Goal: Task Accomplishment & Management: Complete application form

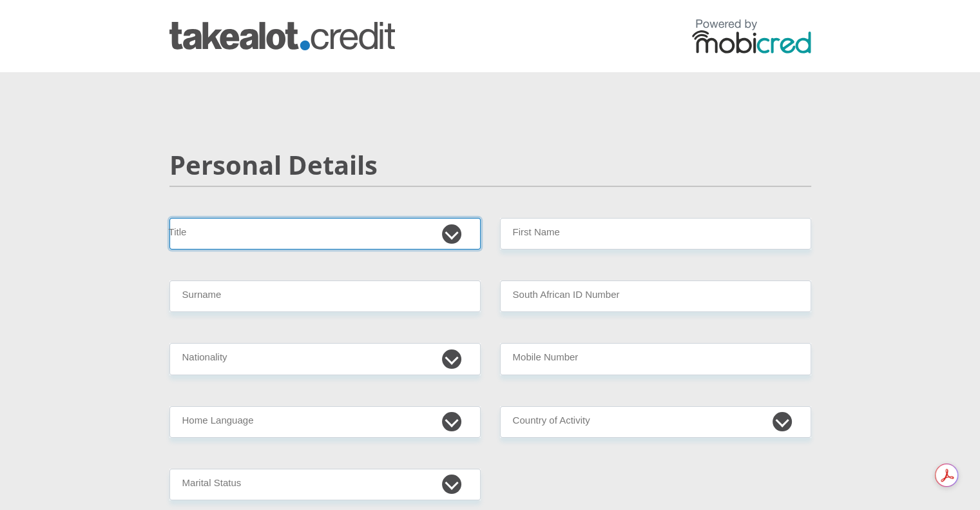
click at [455, 227] on select "Mr Ms Mrs Dr [PERSON_NAME]" at bounding box center [325, 234] width 311 height 32
select select "Ms"
click at [170, 218] on select "Mr Ms Mrs Dr [PERSON_NAME]" at bounding box center [325, 234] width 311 height 32
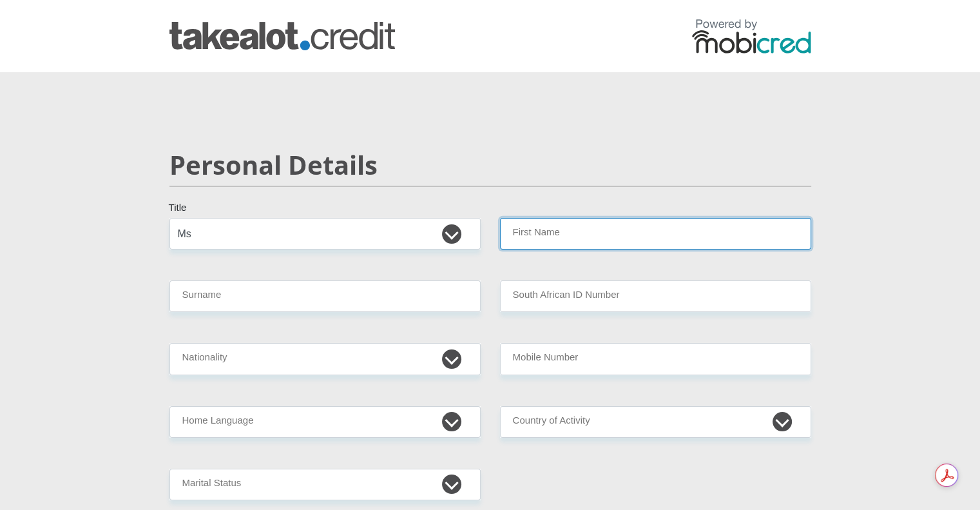
click at [543, 226] on input "First Name" at bounding box center [655, 234] width 311 height 32
type input "[PERSON_NAME]"
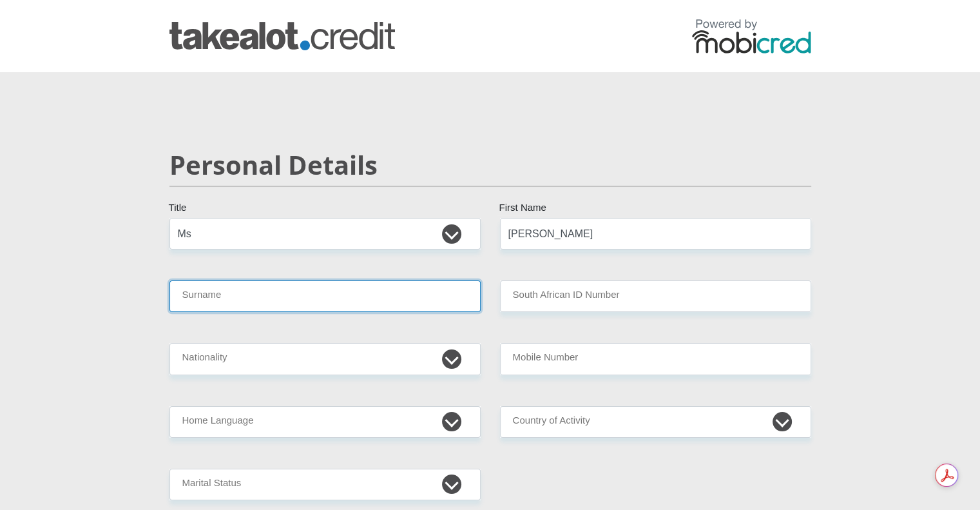
click at [335, 294] on input "Surname" at bounding box center [325, 296] width 311 height 32
type input "LeeHillier"
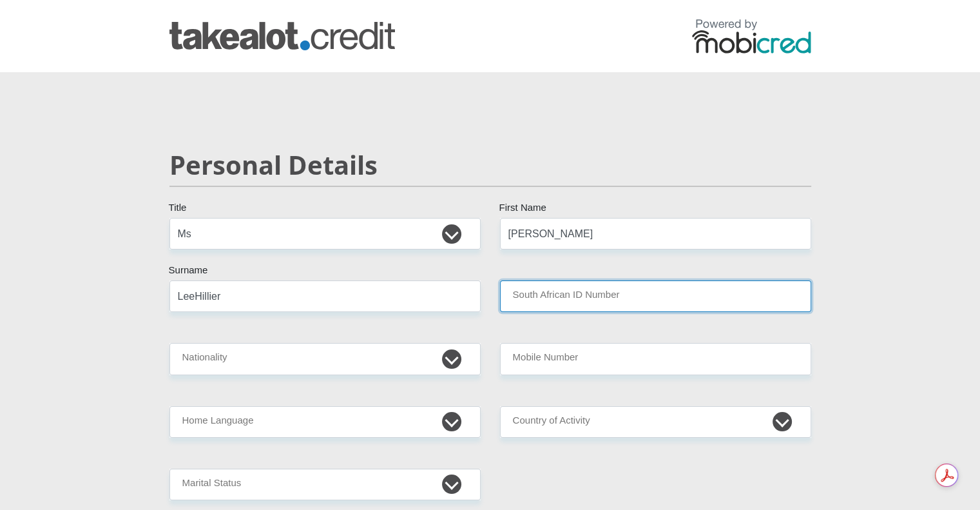
click at [557, 306] on input "South African ID Number" at bounding box center [655, 296] width 311 height 32
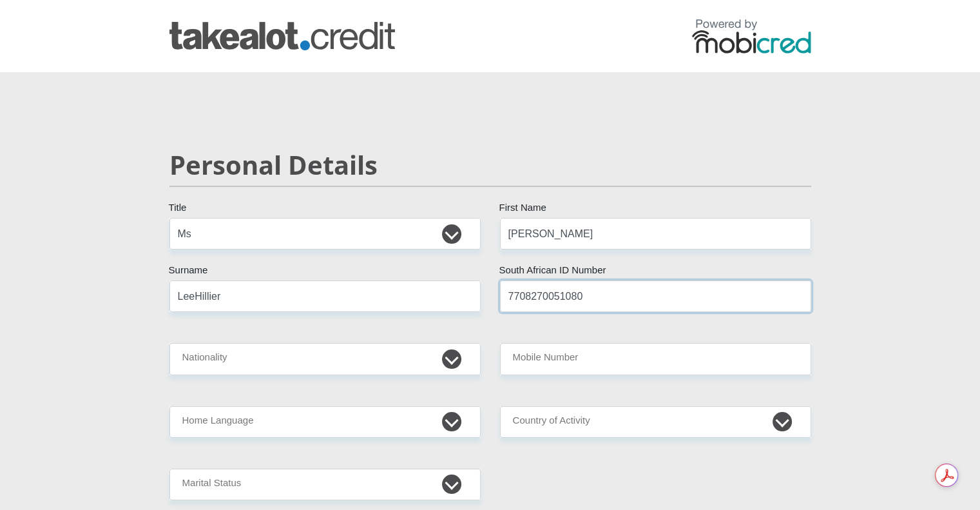
type input "7708270051080"
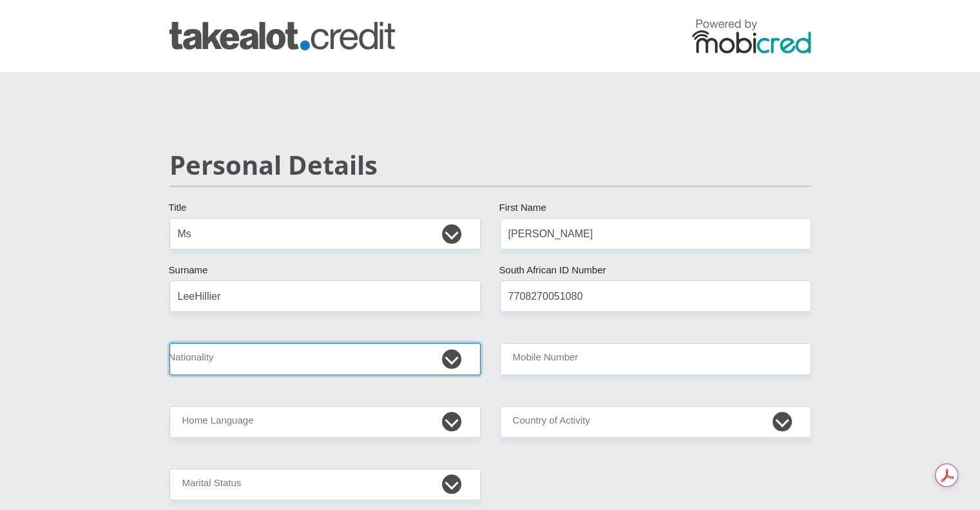
click at [379, 361] on select "[GEOGRAPHIC_DATA] [GEOGRAPHIC_DATA] [GEOGRAPHIC_DATA] [GEOGRAPHIC_DATA] [GEOGRA…" at bounding box center [325, 359] width 311 height 32
select select "ZAF"
click at [170, 343] on select "[GEOGRAPHIC_DATA] [GEOGRAPHIC_DATA] [GEOGRAPHIC_DATA] [GEOGRAPHIC_DATA] [GEOGRA…" at bounding box center [325, 359] width 311 height 32
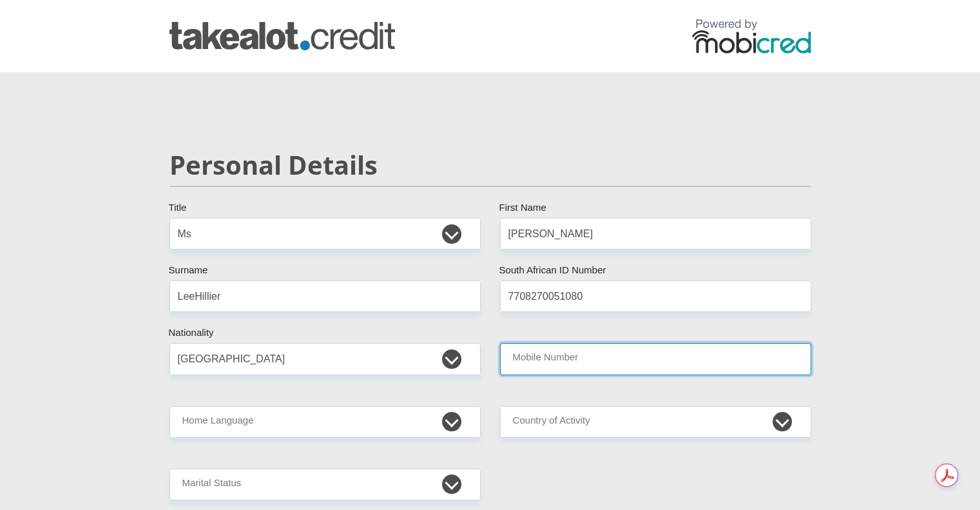
click at [541, 369] on input "Mobile Number" at bounding box center [655, 359] width 311 height 32
type input "0833542656"
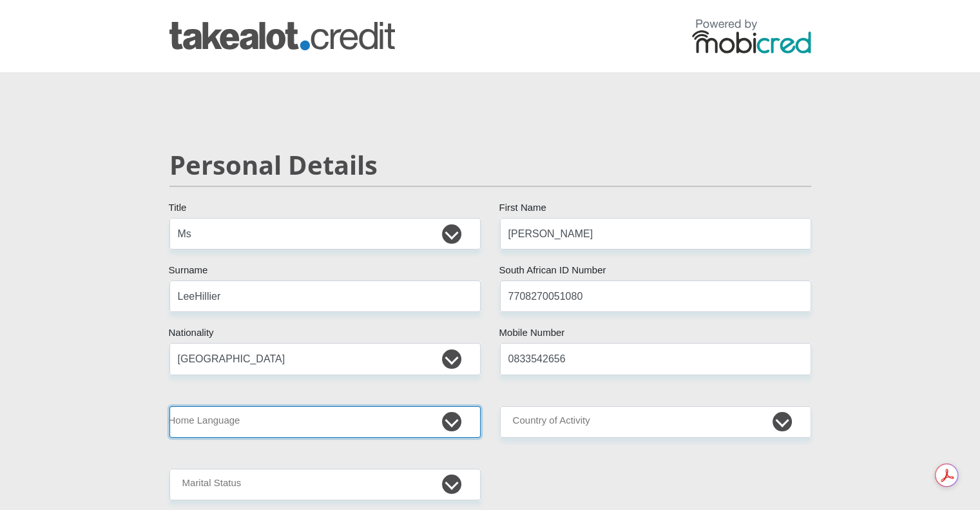
click at [336, 425] on select "Afrikaans English Sepedi South Ndebele Southern Sotho Swati Tsonga Tswana Venda…" at bounding box center [325, 422] width 311 height 32
select select "eng"
click at [170, 406] on select "Afrikaans English Sepedi South Ndebele Southern Sotho Swati Tsonga Tswana Venda…" at bounding box center [325, 422] width 311 height 32
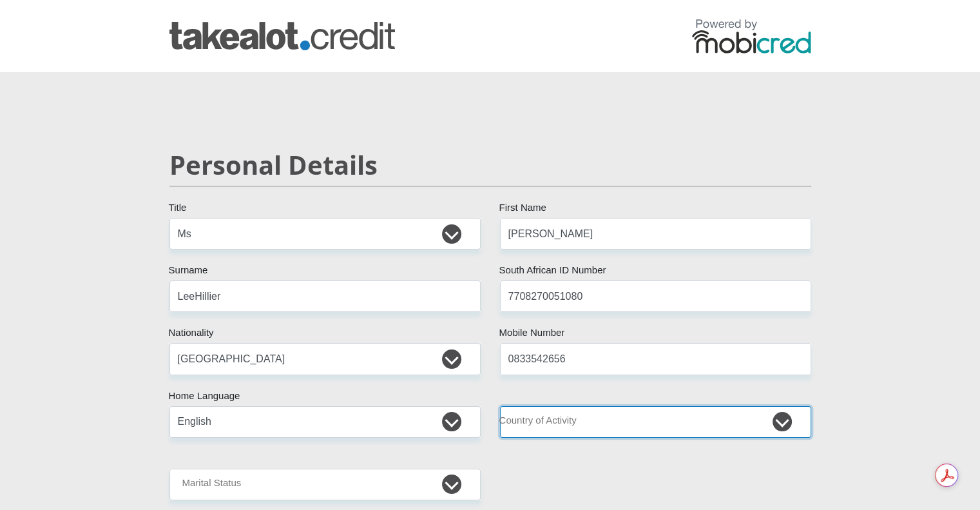
click at [547, 420] on select "[GEOGRAPHIC_DATA] [GEOGRAPHIC_DATA] [GEOGRAPHIC_DATA] [GEOGRAPHIC_DATA] [GEOGRA…" at bounding box center [655, 422] width 311 height 32
select select "ZAF"
click at [500, 406] on select "[GEOGRAPHIC_DATA] [GEOGRAPHIC_DATA] [GEOGRAPHIC_DATA] [GEOGRAPHIC_DATA] [GEOGRA…" at bounding box center [655, 422] width 311 height 32
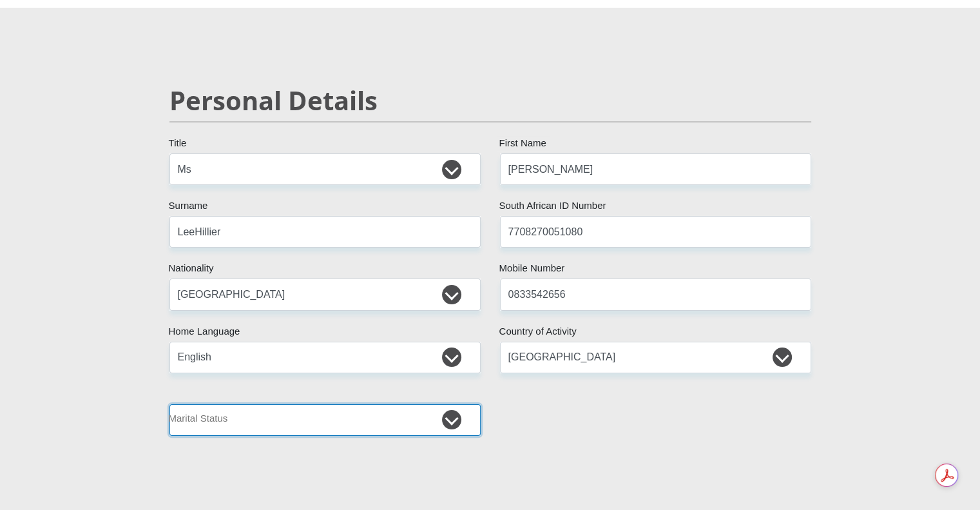
click at [287, 417] on select "Married ANC Single Divorced Widowed Married COP or Customary Law" at bounding box center [325, 420] width 311 height 32
click at [328, 426] on select "Married ANC Single Divorced Widowed Married COP or Customary Law" at bounding box center [325, 420] width 311 height 32
select select "1"
click at [170, 404] on select "Married ANC Single Divorced Widowed Married COP or Customary Law" at bounding box center [325, 420] width 311 height 32
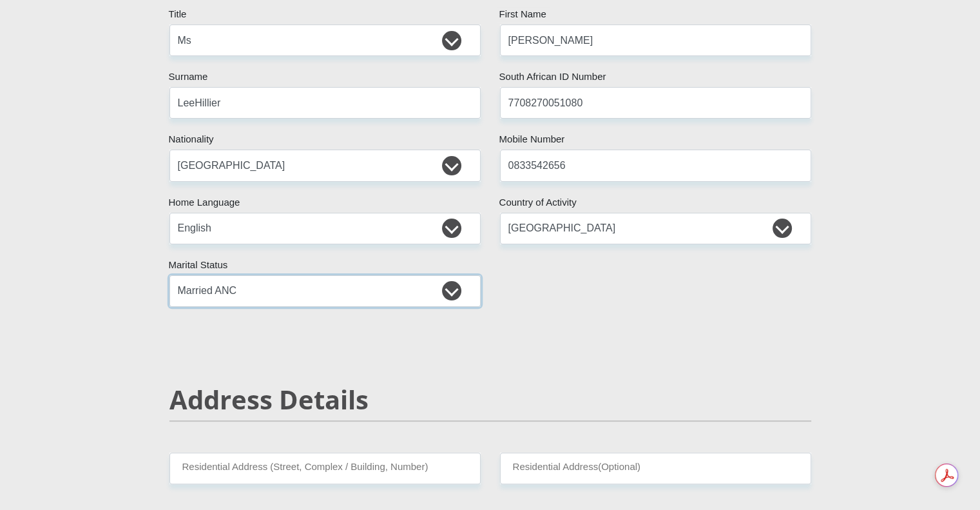
scroll to position [322, 0]
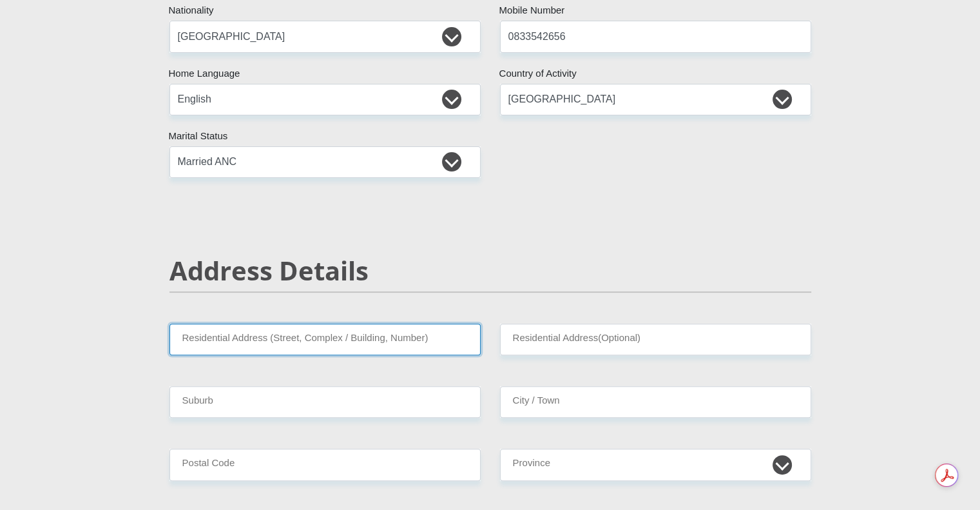
click at [327, 342] on input "Residential Address (Street, Complex / Building, Number)" at bounding box center [325, 340] width 311 height 32
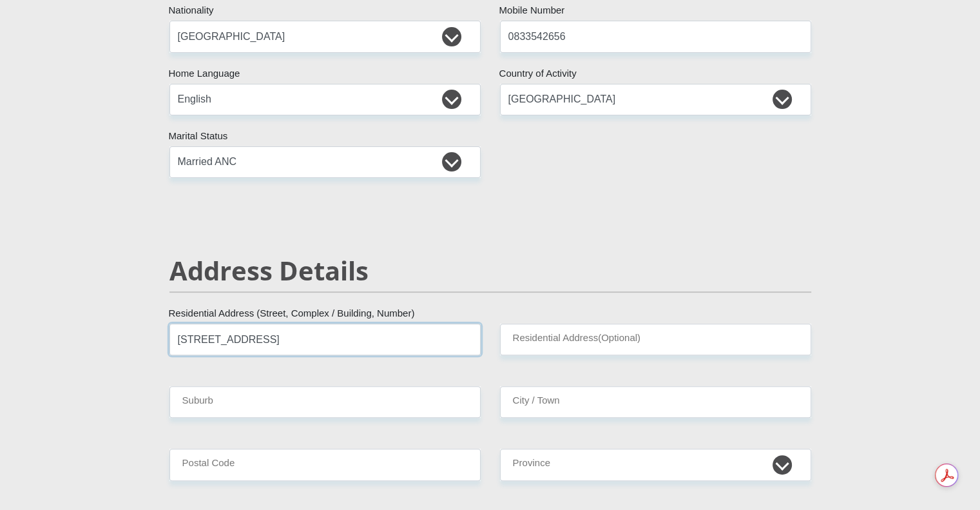
type input "[STREET_ADDRESS]"
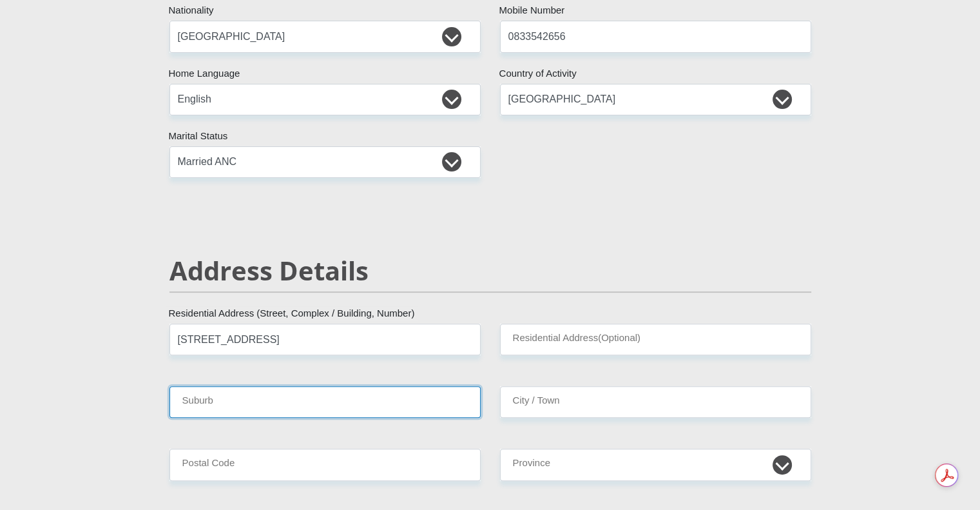
click at [320, 403] on input "Suburb" at bounding box center [325, 402] width 311 height 32
type input "[GEOGRAPHIC_DATA]"
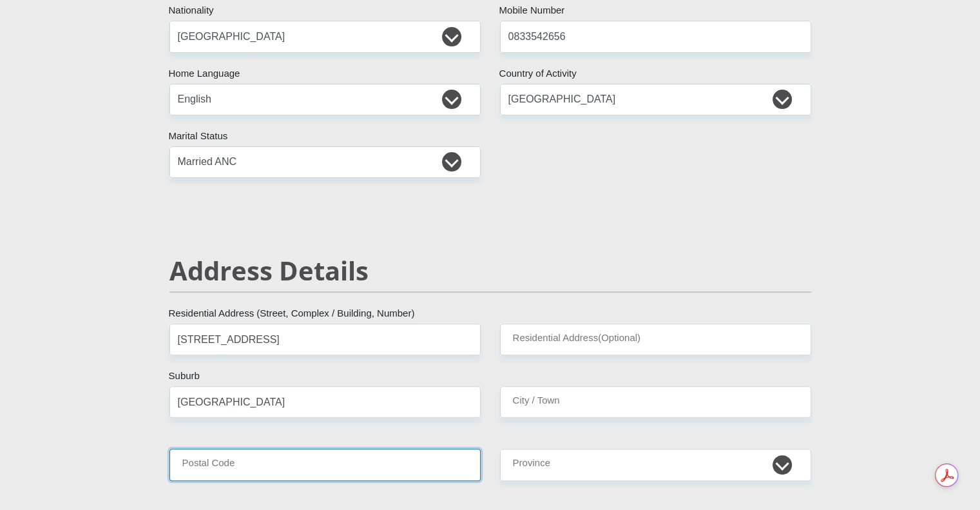
click at [300, 467] on input "Postal Code" at bounding box center [325, 465] width 311 height 32
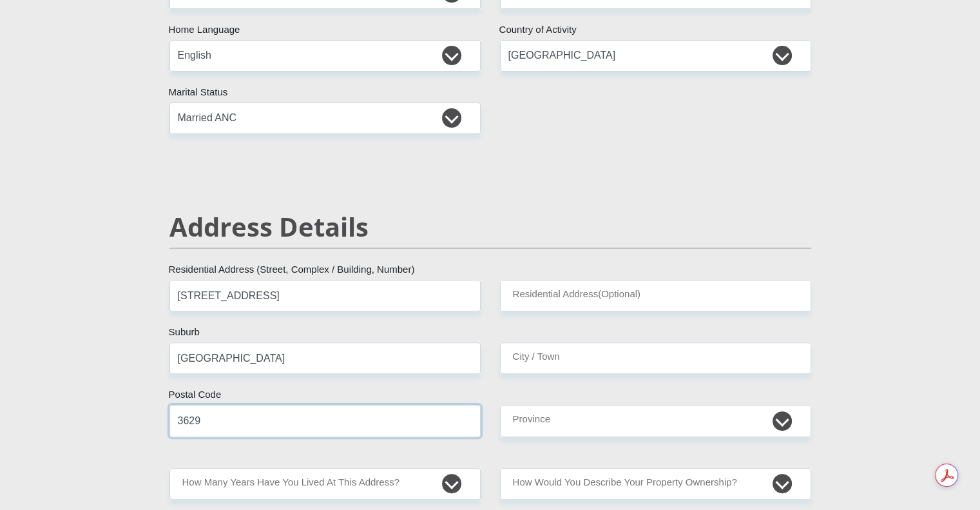
type input "3629"
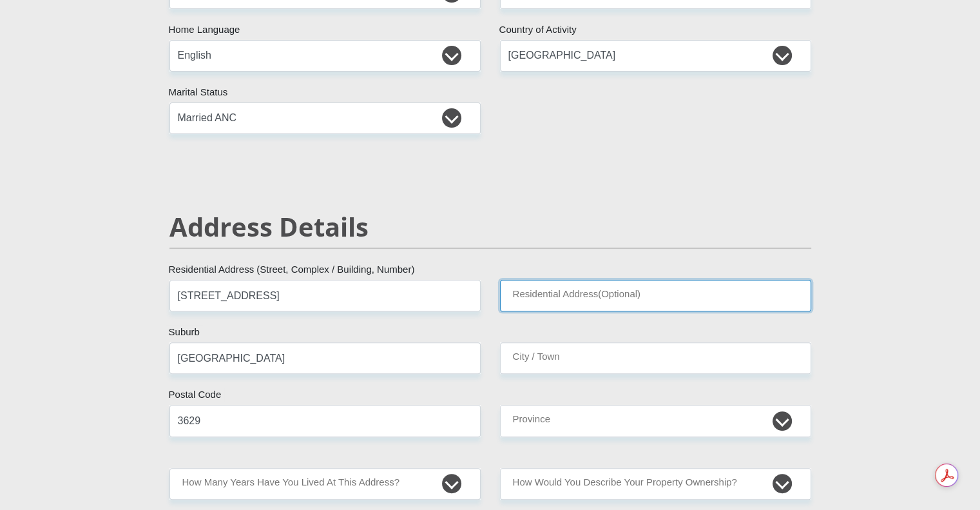
click at [559, 303] on input "Residential Address(Optional)" at bounding box center [655, 296] width 311 height 32
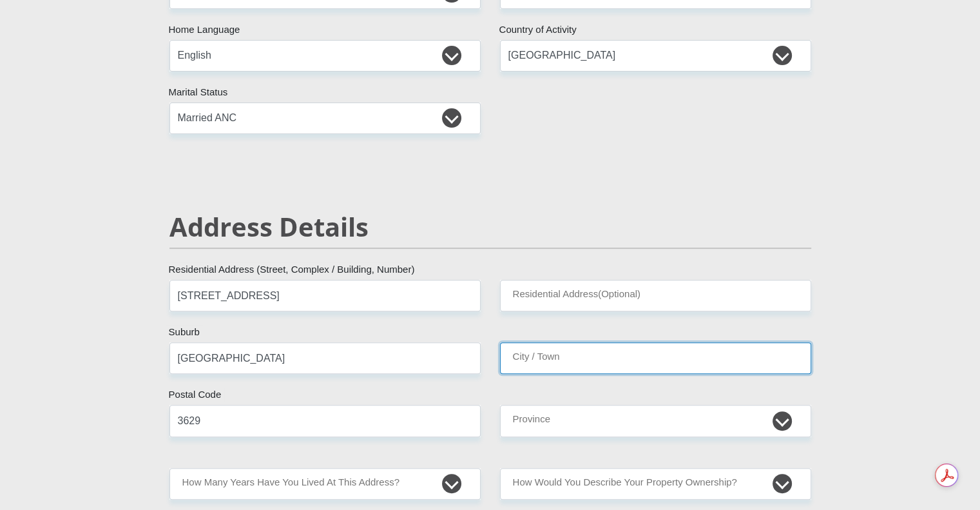
click at [594, 355] on input "City / Town" at bounding box center [655, 358] width 311 height 32
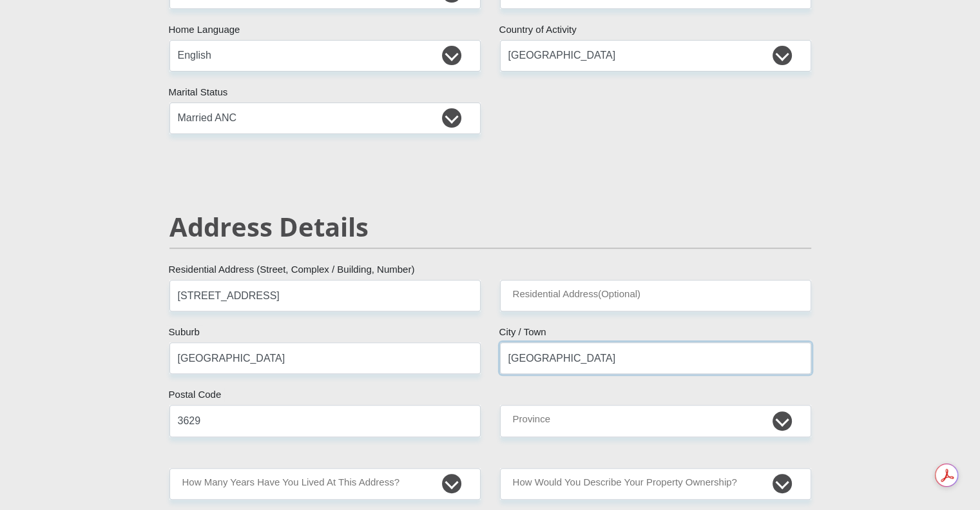
type input "[GEOGRAPHIC_DATA]"
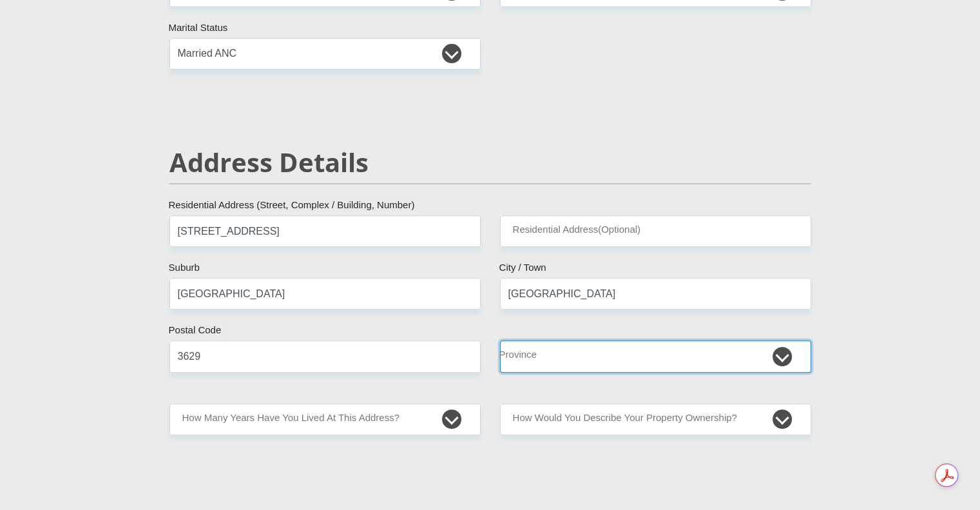
click at [583, 355] on select "Eastern Cape Free State [GEOGRAPHIC_DATA] [GEOGRAPHIC_DATA][DATE] [GEOGRAPHIC_D…" at bounding box center [655, 356] width 311 height 32
select select "[GEOGRAPHIC_DATA][DATE]"
click at [500, 340] on select "Eastern Cape Free State [GEOGRAPHIC_DATA] [GEOGRAPHIC_DATA][DATE] [GEOGRAPHIC_D…" at bounding box center [655, 356] width 311 height 32
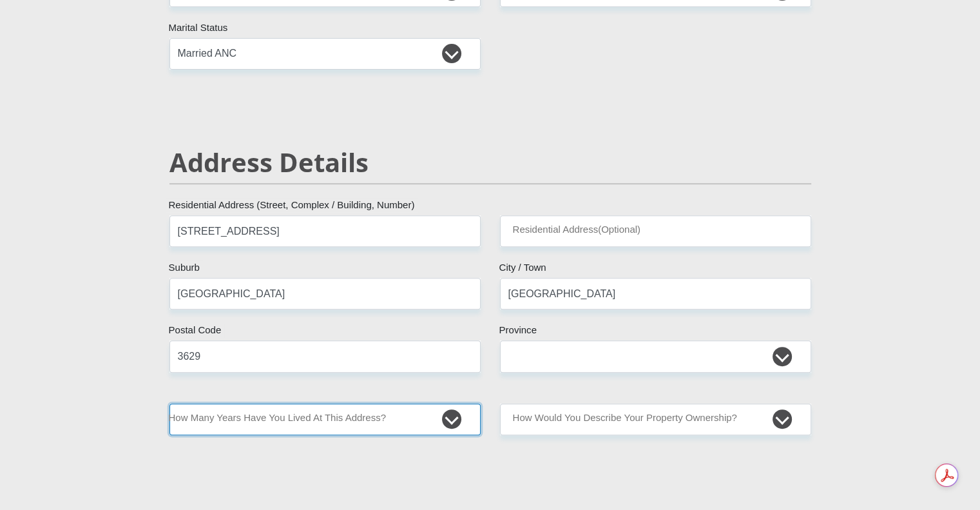
click at [310, 423] on select "less than 1 year 1-3 years 3-5 years 5+ years" at bounding box center [325, 419] width 311 height 32
select select "5"
click at [170, 403] on select "less than 1 year 1-3 years 3-5 years 5+ years" at bounding box center [325, 419] width 311 height 32
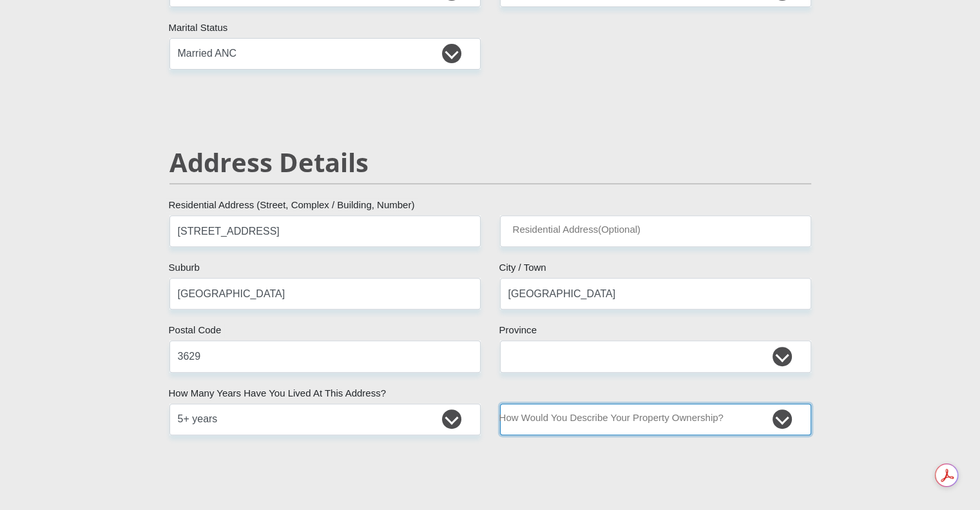
click at [545, 422] on select "Owned Rented Family Owned Company Dwelling" at bounding box center [655, 419] width 311 height 32
select select "parents"
click at [500, 403] on select "Owned Rented Family Owned Company Dwelling" at bounding box center [655, 419] width 311 height 32
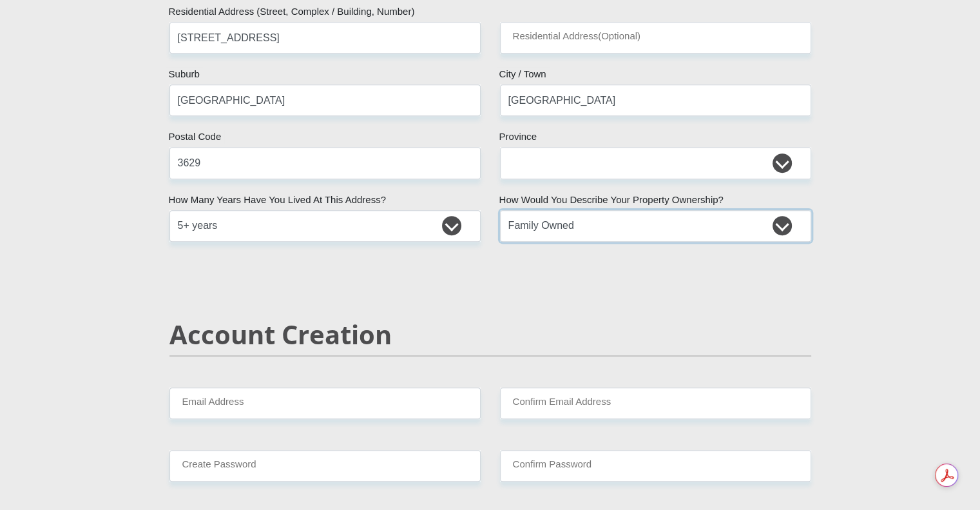
scroll to position [688, 0]
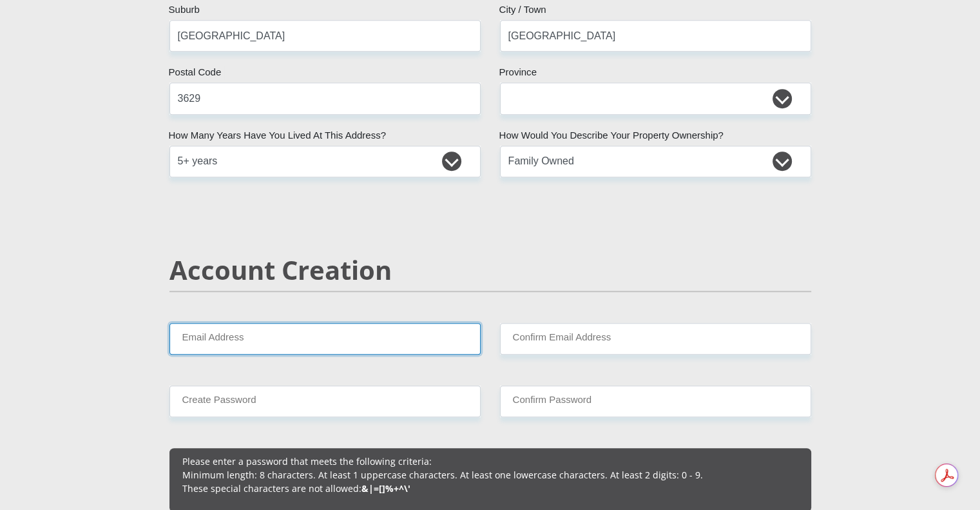
click at [330, 340] on input "Email Address" at bounding box center [325, 339] width 311 height 32
type input "[EMAIL_ADDRESS][DOMAIN_NAME]"
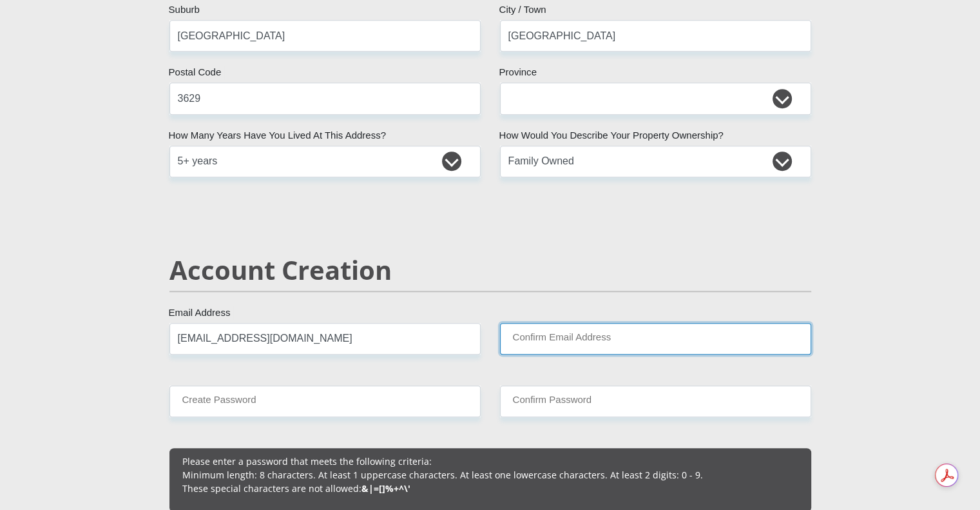
click at [567, 345] on input "Confirm Email Address" at bounding box center [655, 339] width 311 height 32
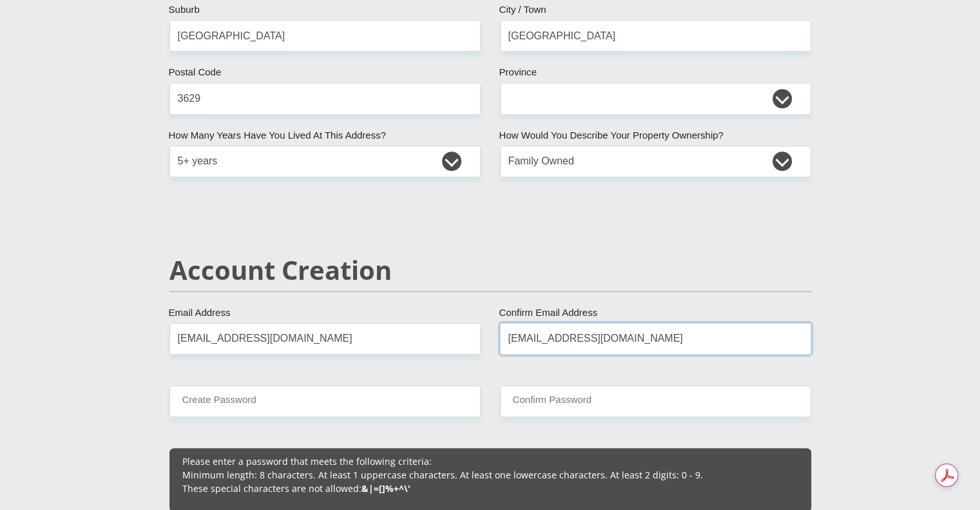
scroll to position [753, 0]
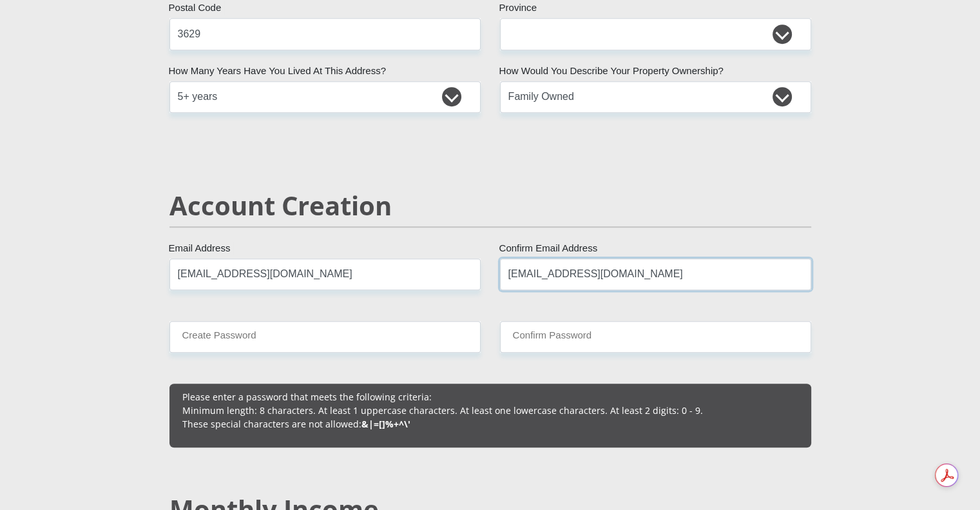
type input "[EMAIL_ADDRESS][DOMAIN_NAME]"
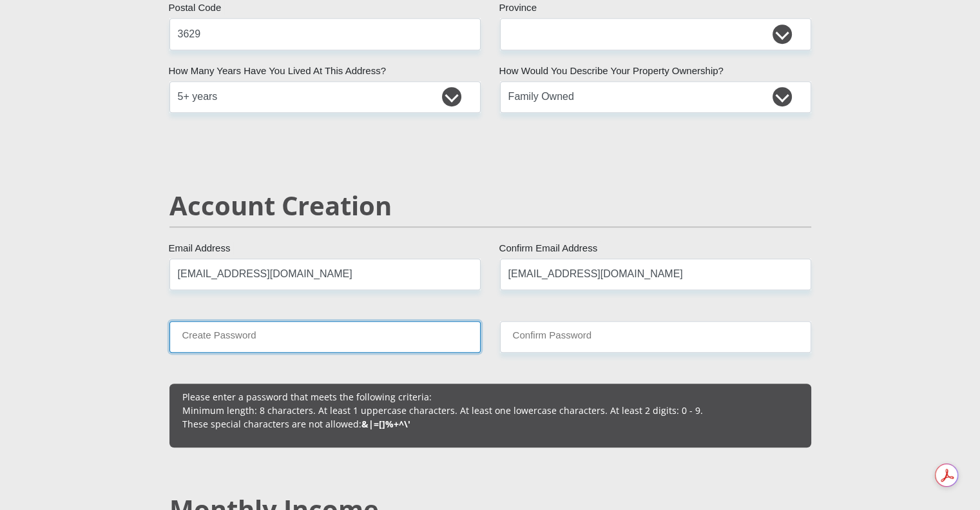
click at [298, 328] on input "Create Password" at bounding box center [325, 337] width 311 height 32
click at [201, 337] on input "Create Password" at bounding box center [325, 337] width 311 height 32
paste input "8oq%AOCiOkqcdLSj"
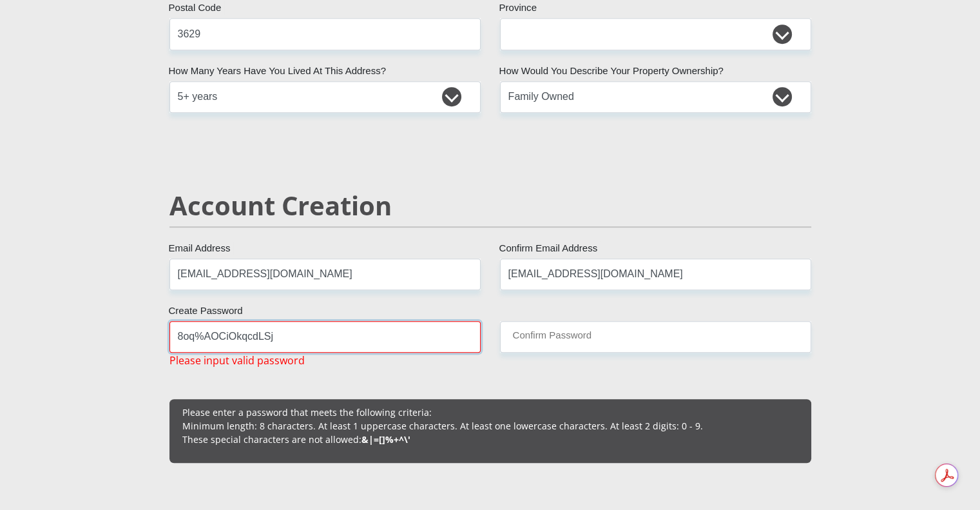
drag, startPoint x: 289, startPoint y: 344, endPoint x: 117, endPoint y: 343, distance: 172.1
paste input "@C5GPlzop"
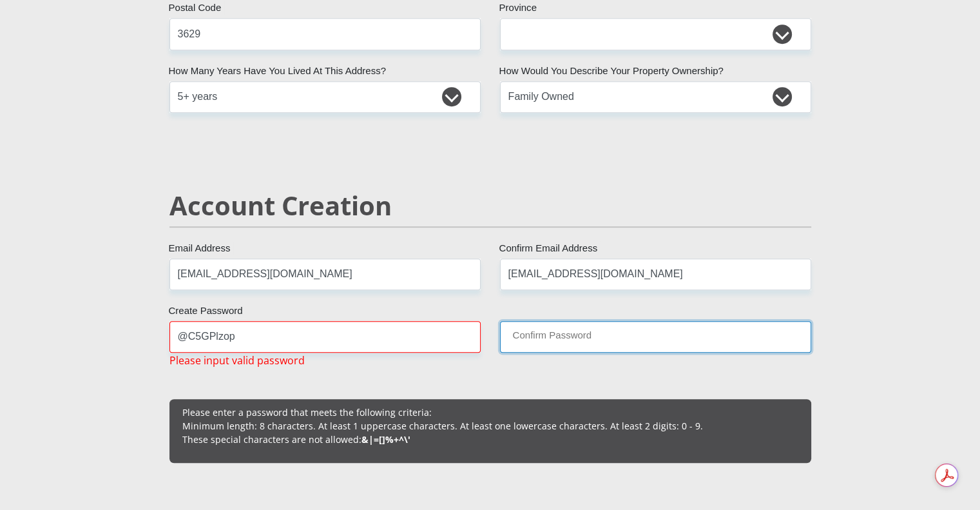
click at [544, 336] on input "Confirm Password" at bounding box center [655, 337] width 311 height 32
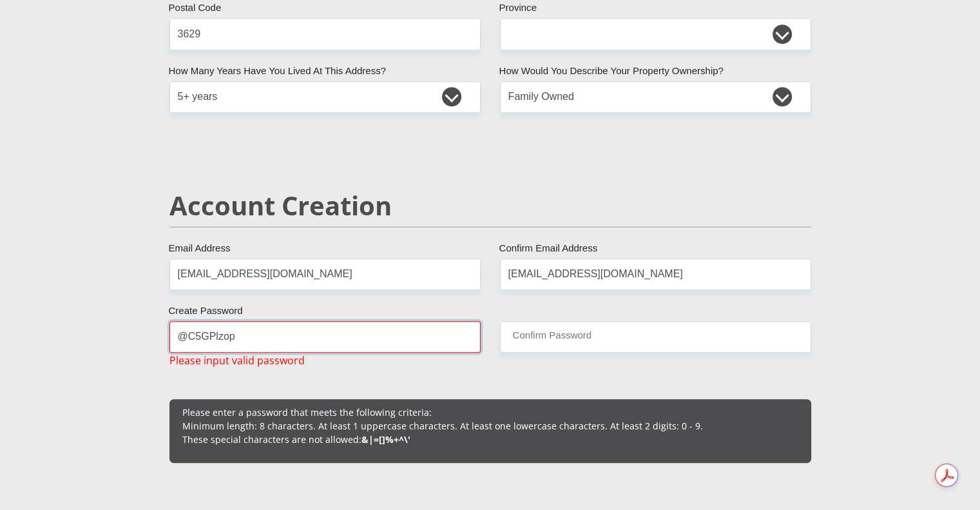
drag, startPoint x: 235, startPoint y: 336, endPoint x: 127, endPoint y: 333, distance: 108.3
paste input "66#Yje^f"
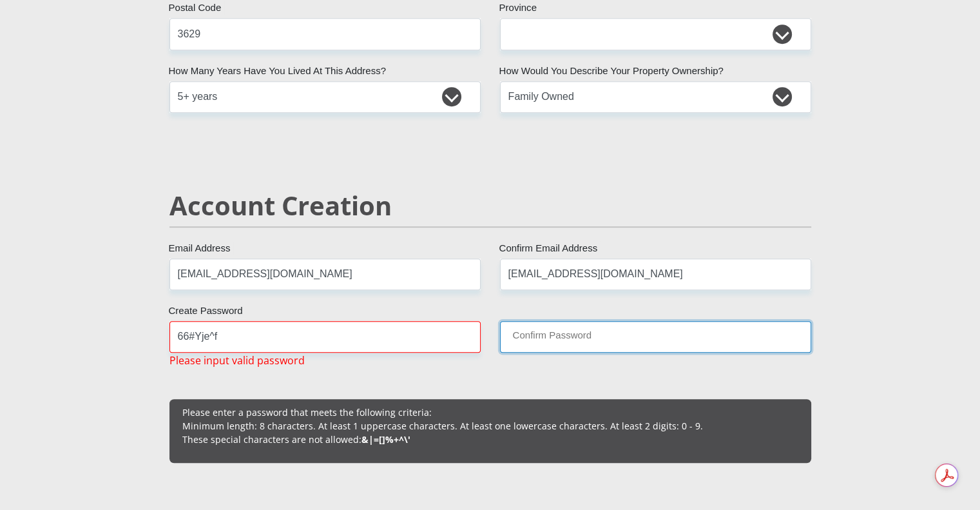
click at [590, 333] on input "Confirm Password" at bounding box center [655, 337] width 311 height 32
click at [545, 342] on input "Confirm Password" at bounding box center [655, 337] width 311 height 32
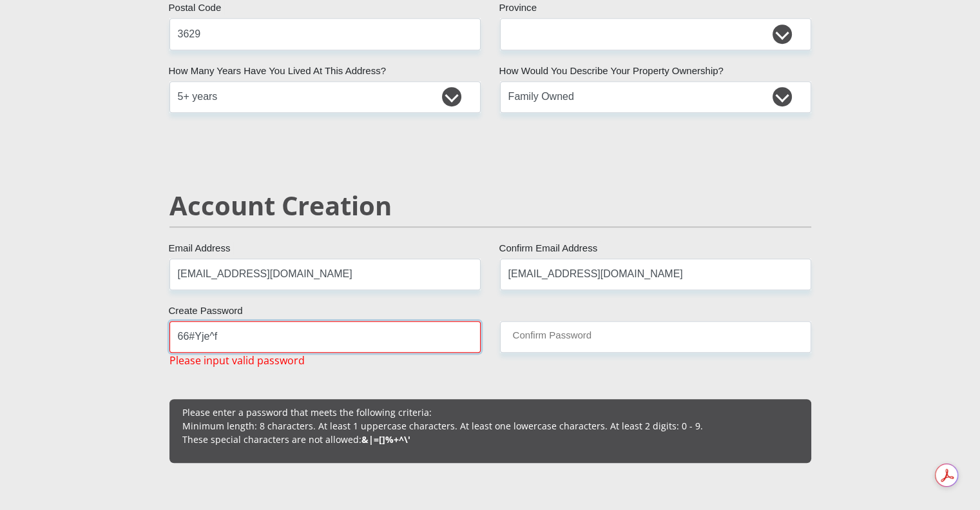
click at [231, 339] on input "66#Yje^f" at bounding box center [325, 337] width 311 height 32
drag, startPoint x: 231, startPoint y: 339, endPoint x: 126, endPoint y: 338, distance: 105.1
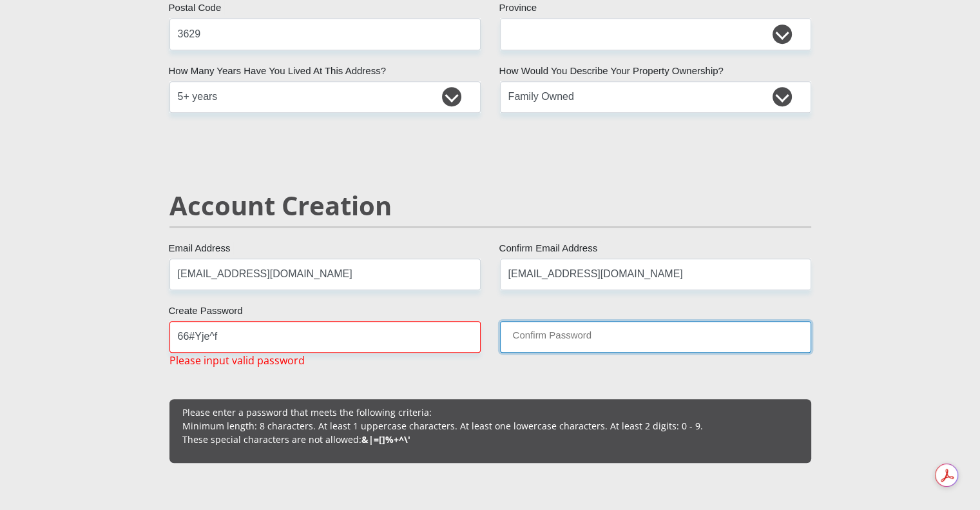
click at [556, 341] on input "Confirm Password" at bounding box center [655, 337] width 311 height 32
click at [552, 340] on input "Confirm Password" at bounding box center [655, 337] width 311 height 32
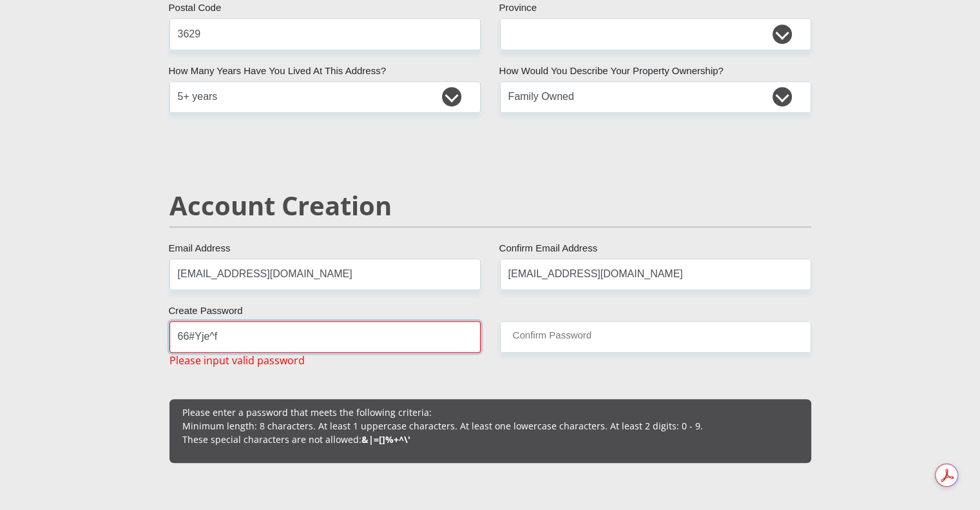
click at [376, 342] on input "66#Yje^f" at bounding box center [325, 337] width 311 height 32
drag, startPoint x: 235, startPoint y: 336, endPoint x: 141, endPoint y: 337, distance: 93.5
paste input "BM8xWP5!"
click at [202, 337] on input "BM8xWP5" at bounding box center [325, 337] width 311 height 32
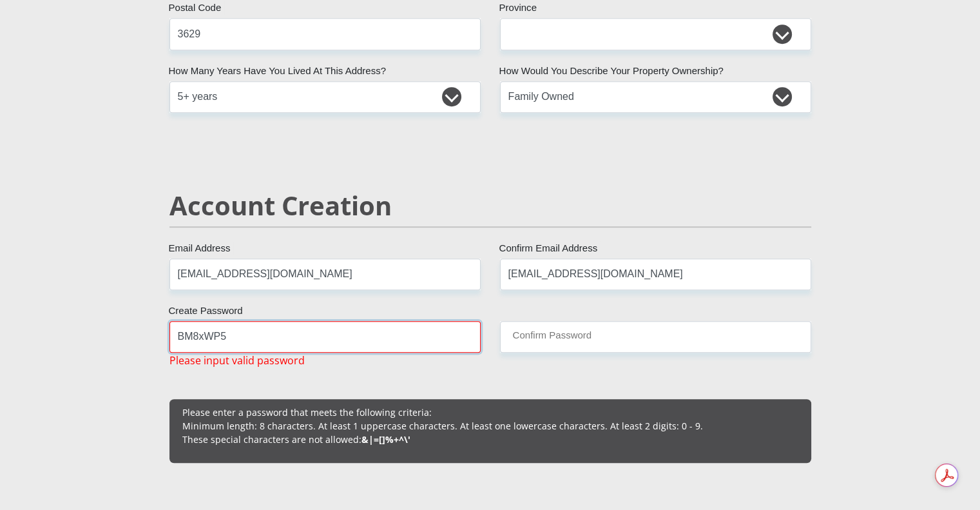
click at [240, 333] on input "BM8xWP5" at bounding box center [325, 337] width 311 height 32
drag, startPoint x: 250, startPoint y: 333, endPoint x: 150, endPoint y: 336, distance: 100.6
click at [224, 343] on input "BM8xWP5" at bounding box center [325, 337] width 311 height 32
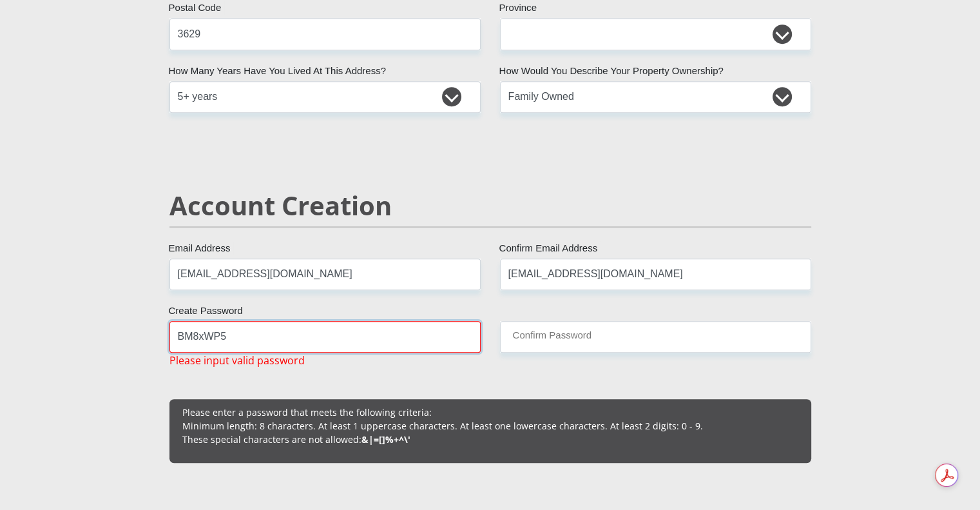
click at [228, 336] on input "BM8xWP5" at bounding box center [325, 337] width 311 height 32
paste input "#1RL5ogg"
click at [262, 322] on input "1RL5oggB" at bounding box center [325, 337] width 311 height 32
drag, startPoint x: 243, startPoint y: 336, endPoint x: 146, endPoint y: 324, distance: 97.4
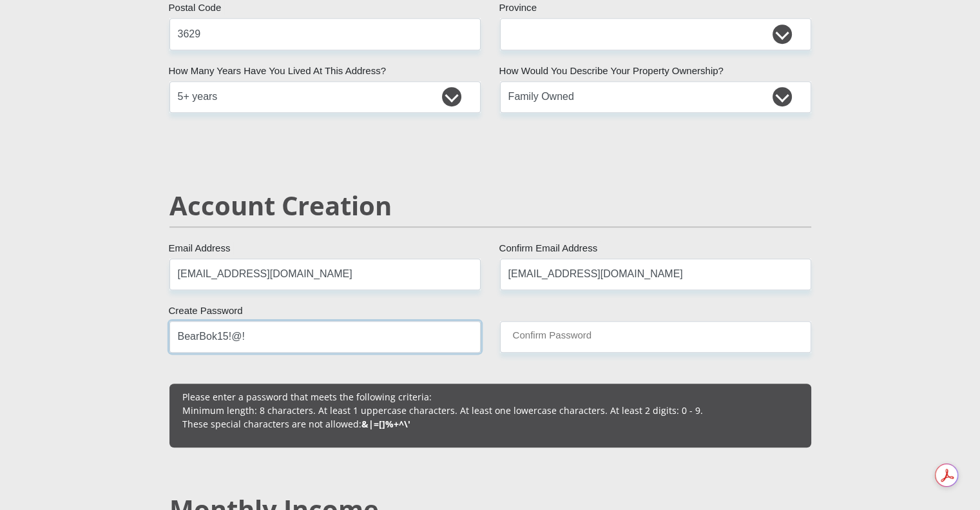
type input "BearBok15!@!"
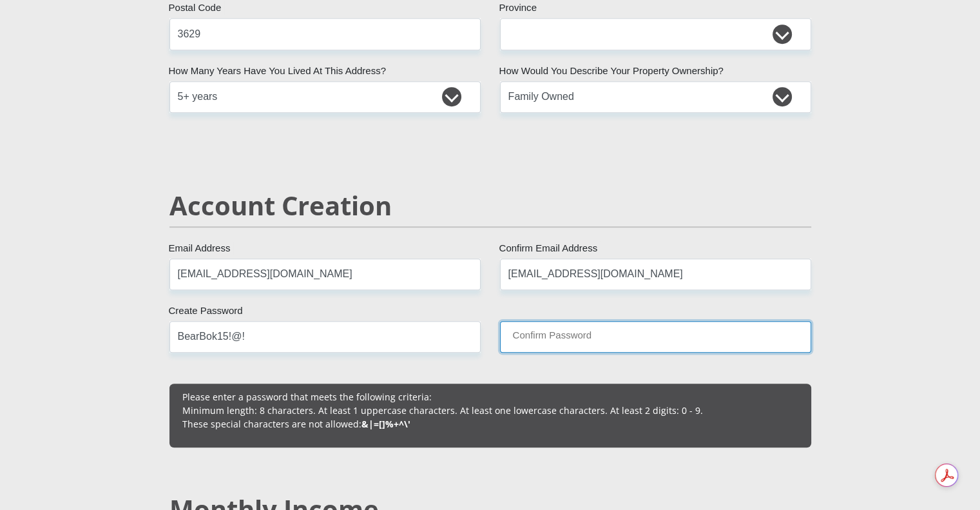
click at [532, 337] on input "Confirm Password" at bounding box center [655, 337] width 311 height 32
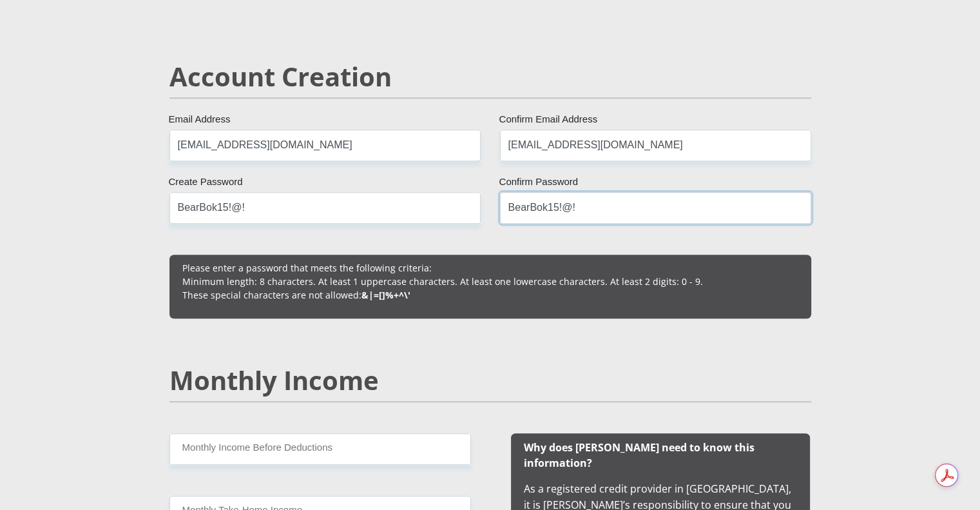
scroll to position [946, 0]
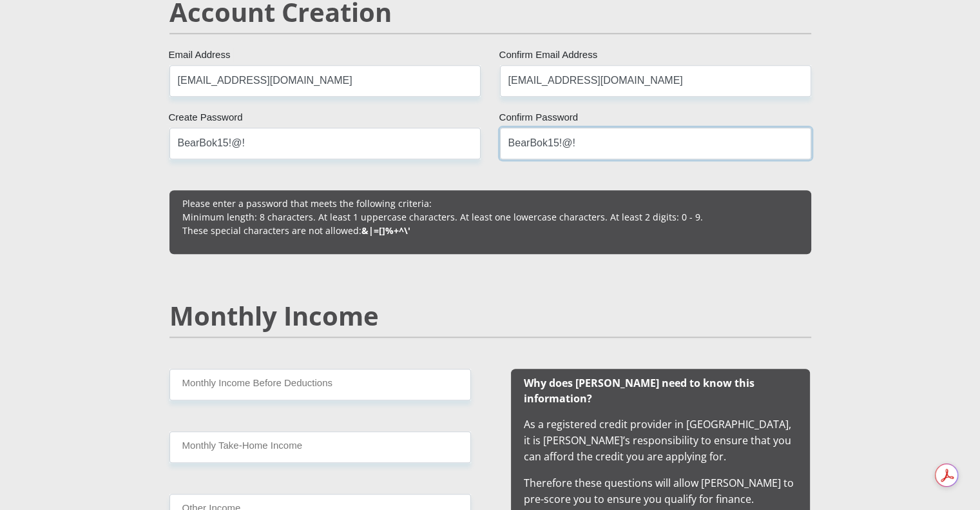
type input "BearBok15!@!"
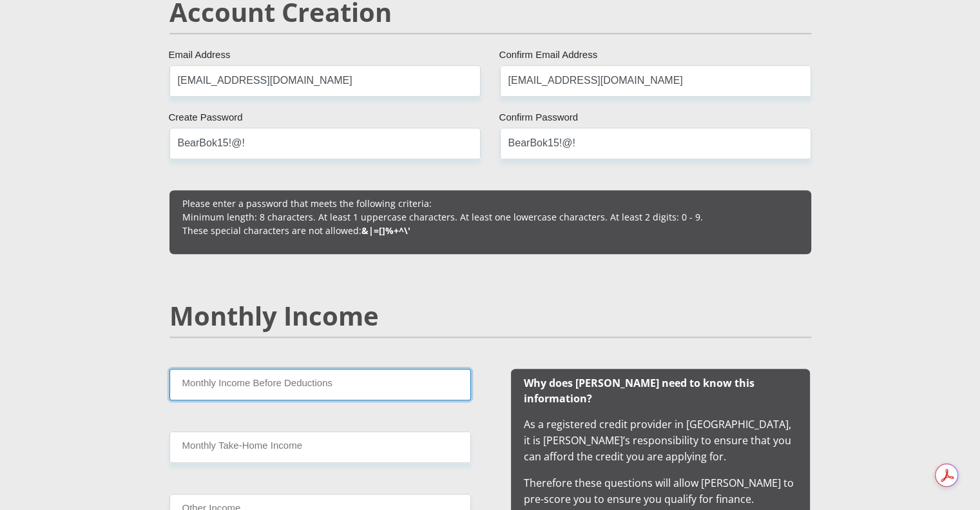
click at [344, 382] on input "Monthly Income Before Deductions" at bounding box center [321, 385] width 302 height 32
type input "22702"
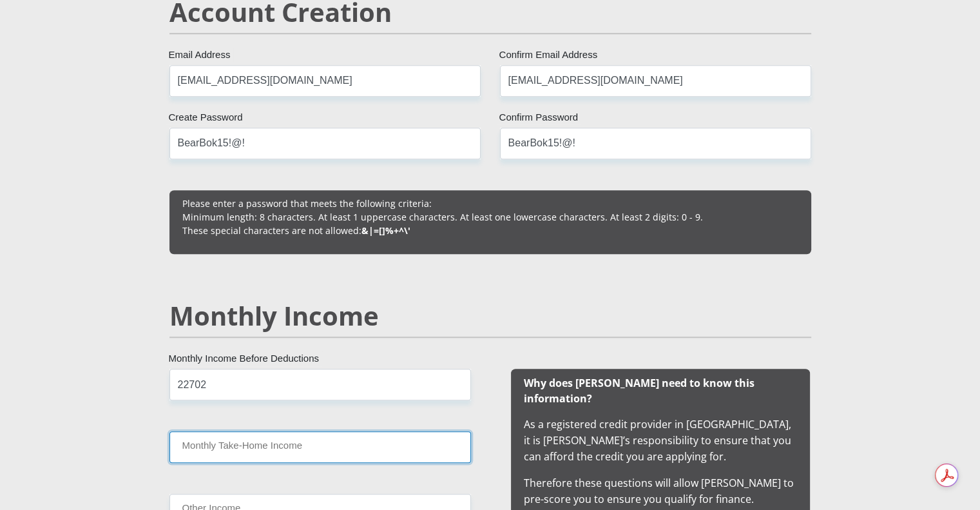
click at [251, 448] on input "Monthly Take-Home Income" at bounding box center [321, 447] width 302 height 32
paste input "19639"
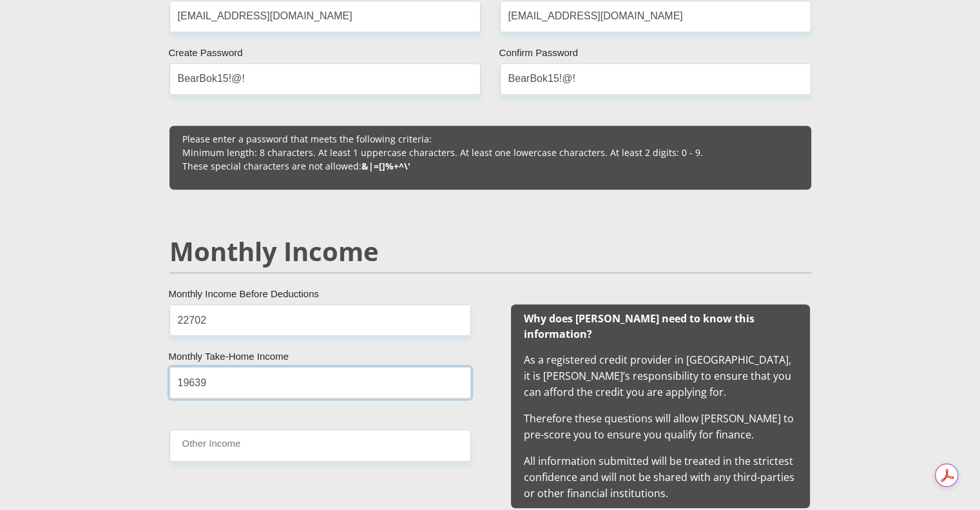
scroll to position [1140, 0]
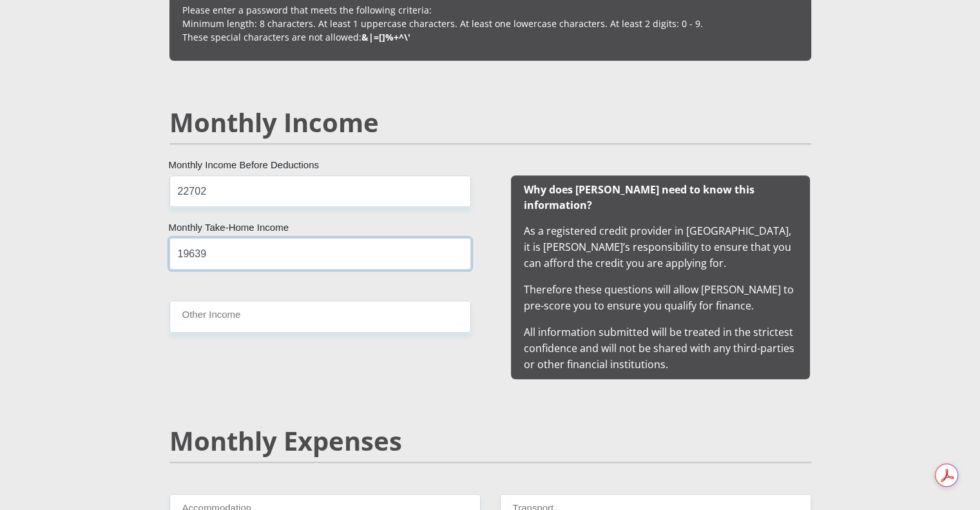
type input "19639"
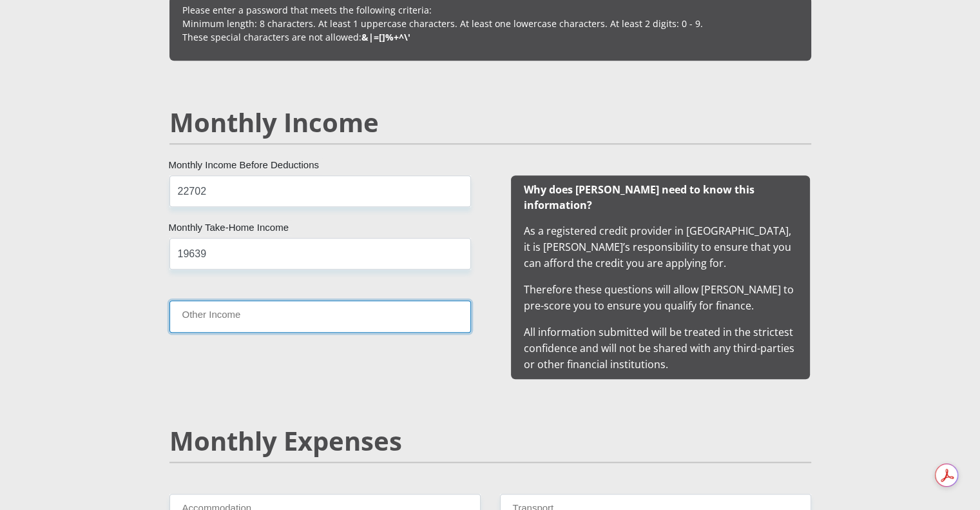
click at [251, 314] on input "Other Income" at bounding box center [321, 316] width 302 height 32
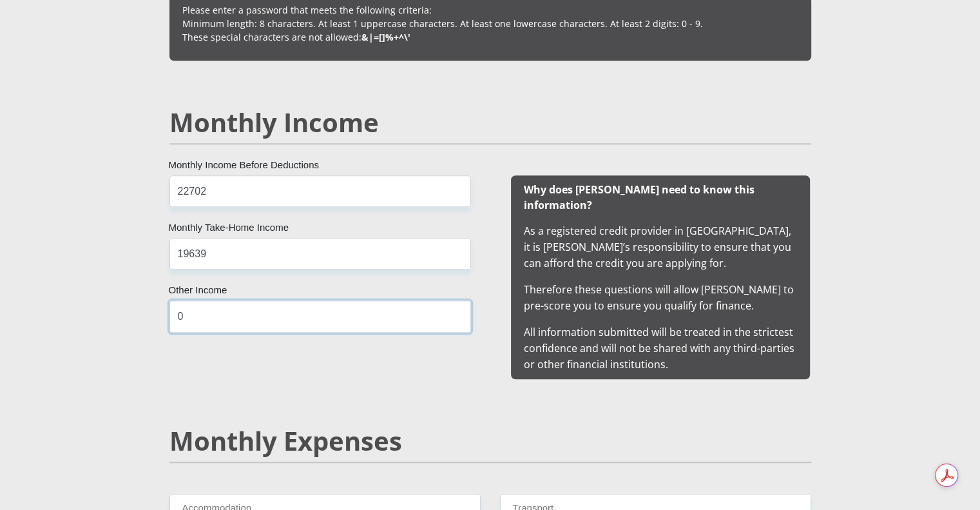
scroll to position [1204, 0]
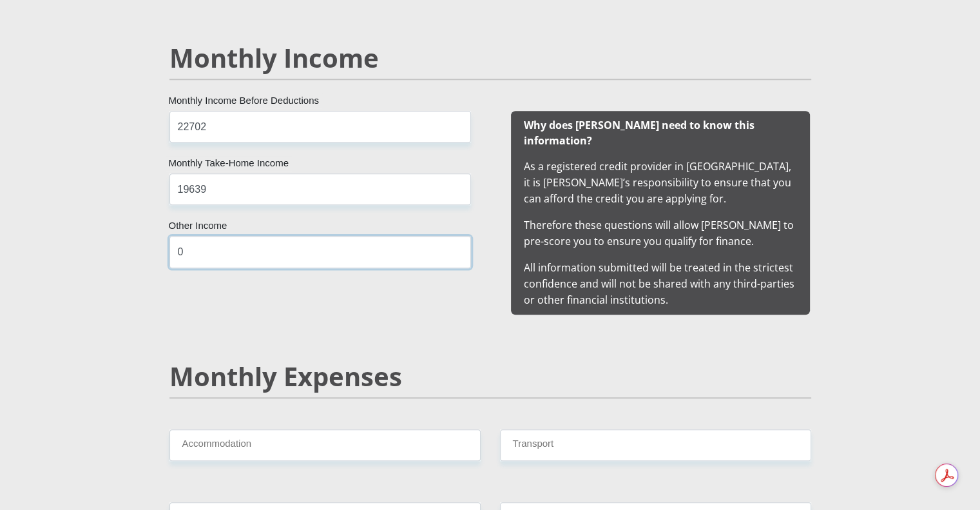
type input "0"
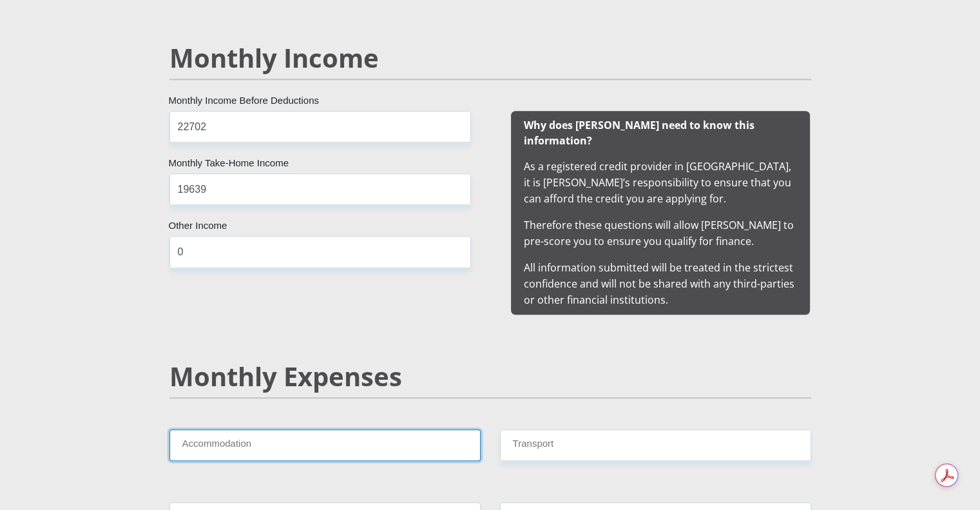
click at [253, 429] on input "Accommodation" at bounding box center [325, 445] width 311 height 32
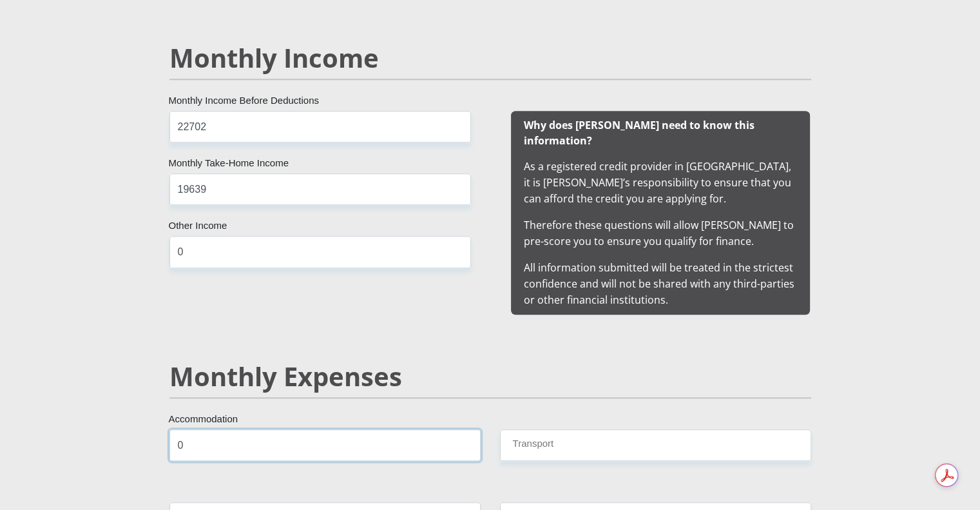
type input "0"
click at [612, 431] on input "Transport" at bounding box center [655, 445] width 311 height 32
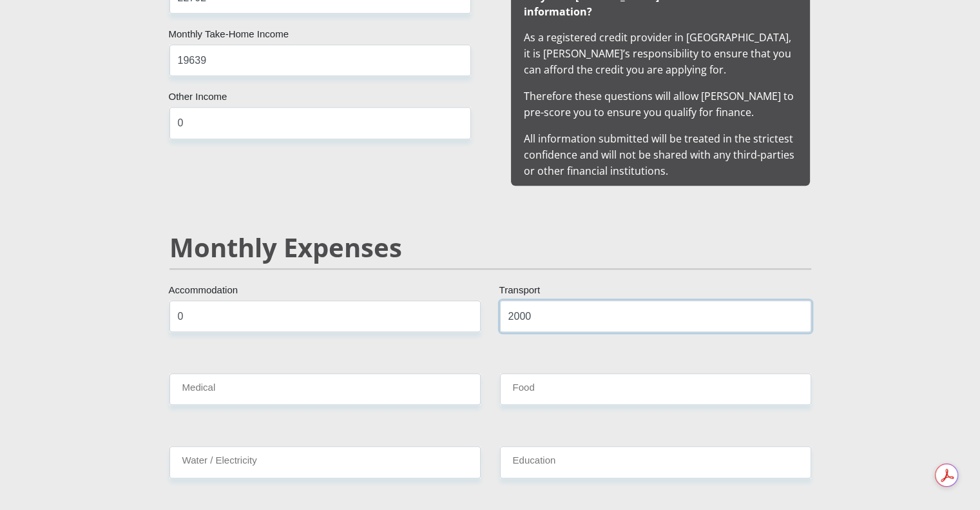
type input "2000"
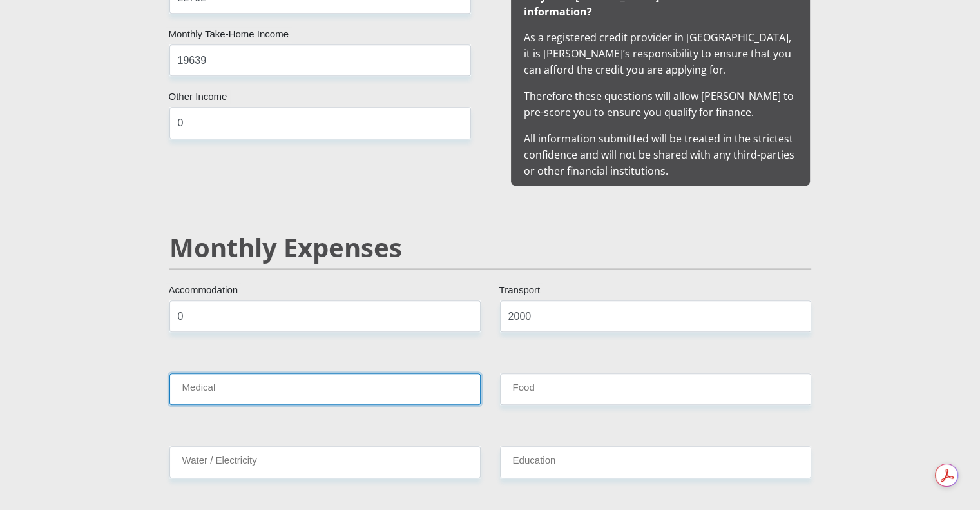
click at [229, 373] on input "Medical" at bounding box center [325, 389] width 311 height 32
type input "3797"
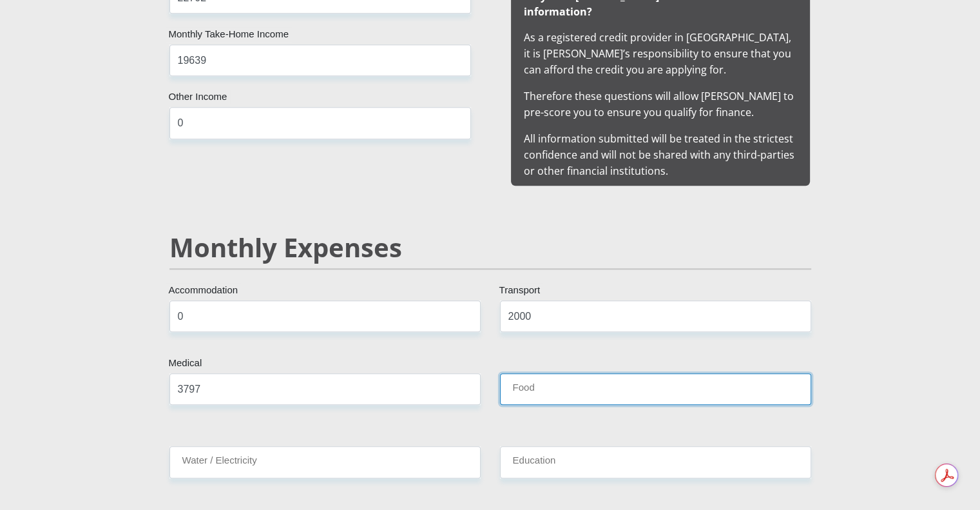
click at [572, 374] on input "Food" at bounding box center [655, 389] width 311 height 32
type input "4500"
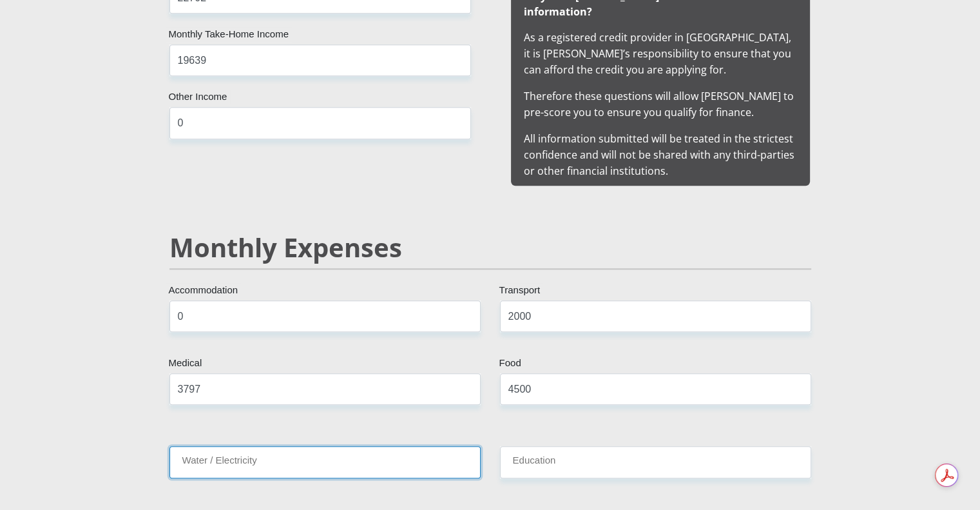
click at [389, 446] on input "Water / Electricity" at bounding box center [325, 462] width 311 height 32
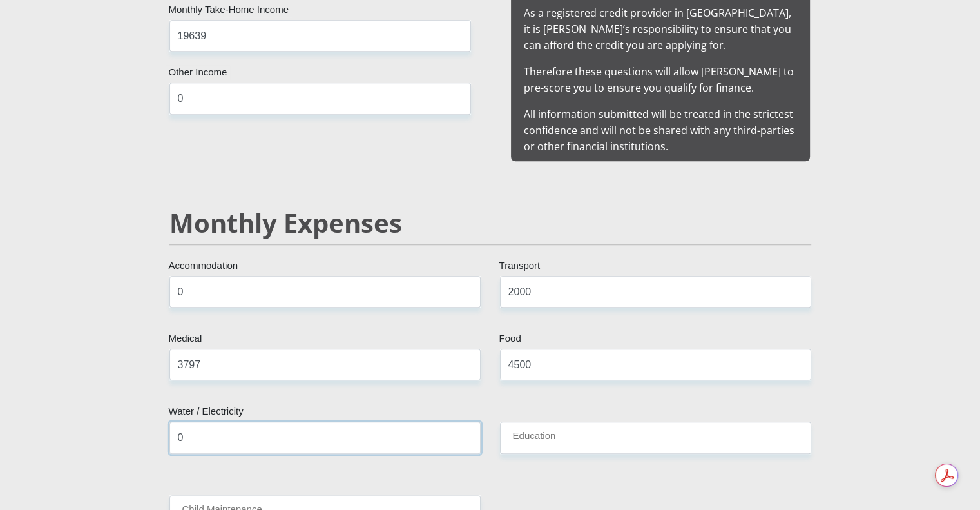
type input "0"
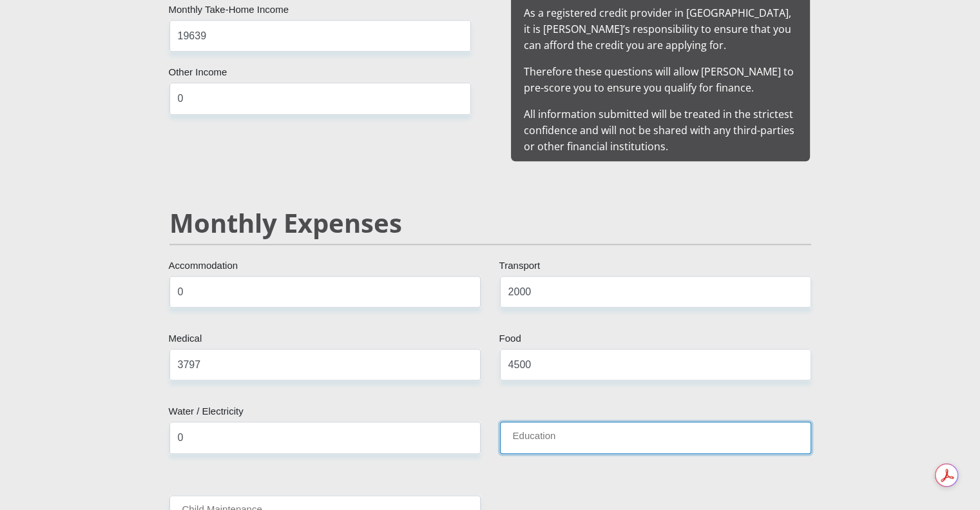
click at [595, 422] on input "Education" at bounding box center [655, 438] width 311 height 32
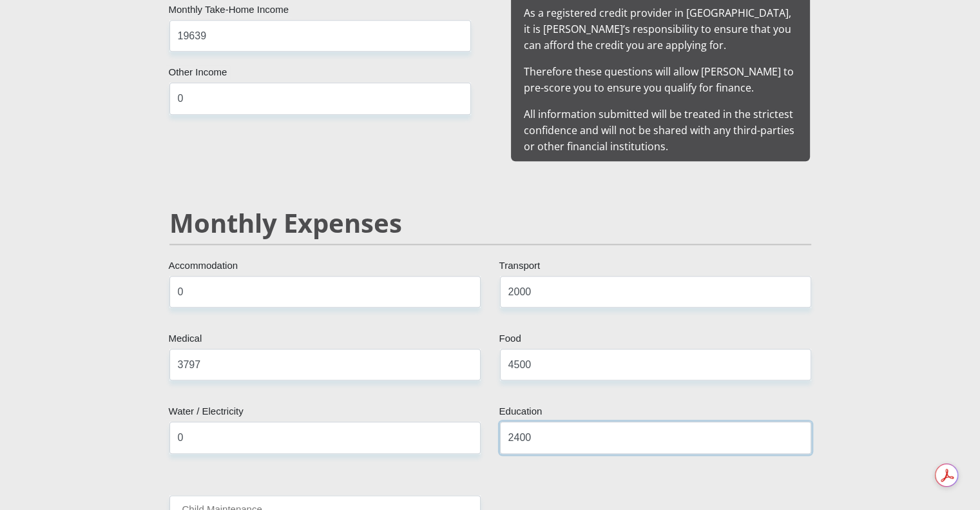
scroll to position [1422, 0]
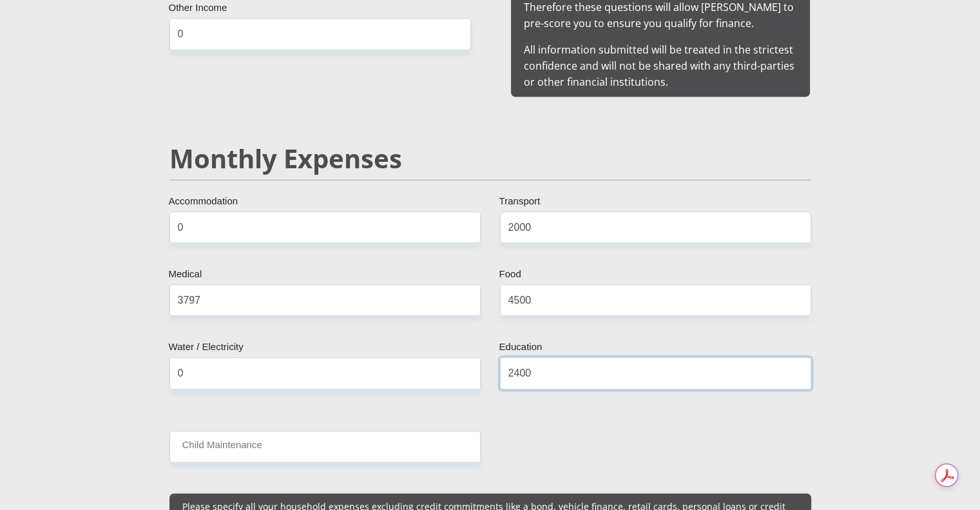
type input "2400"
click at [392, 432] on input "Child Maintenance" at bounding box center [325, 447] width 311 height 32
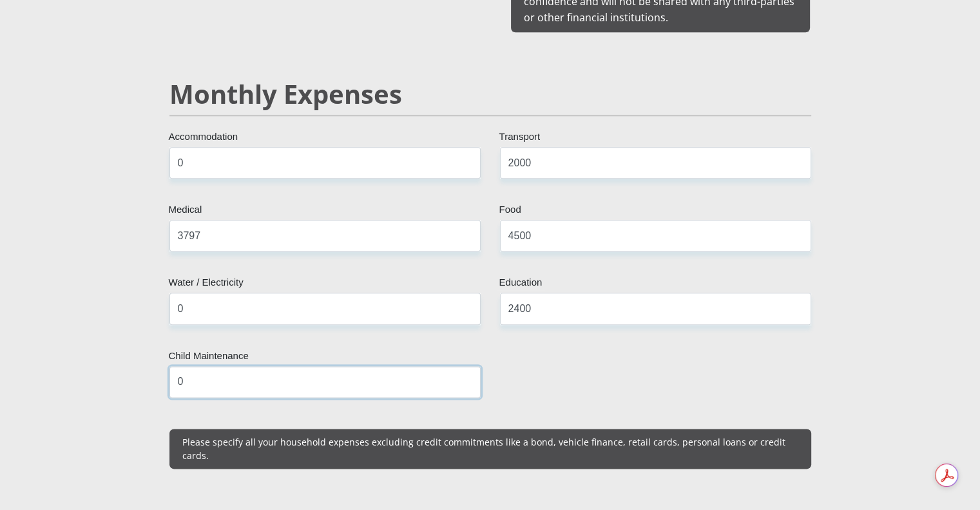
scroll to position [1615, 0]
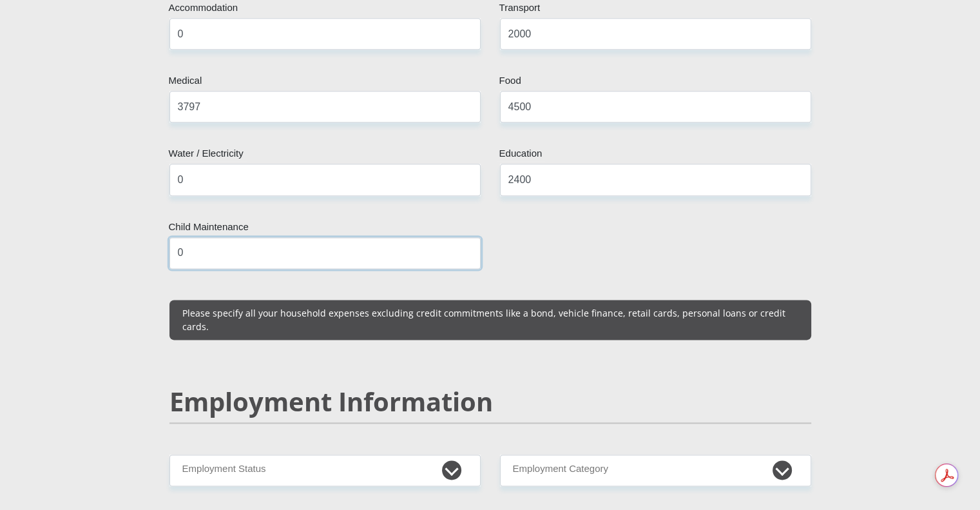
type input "0"
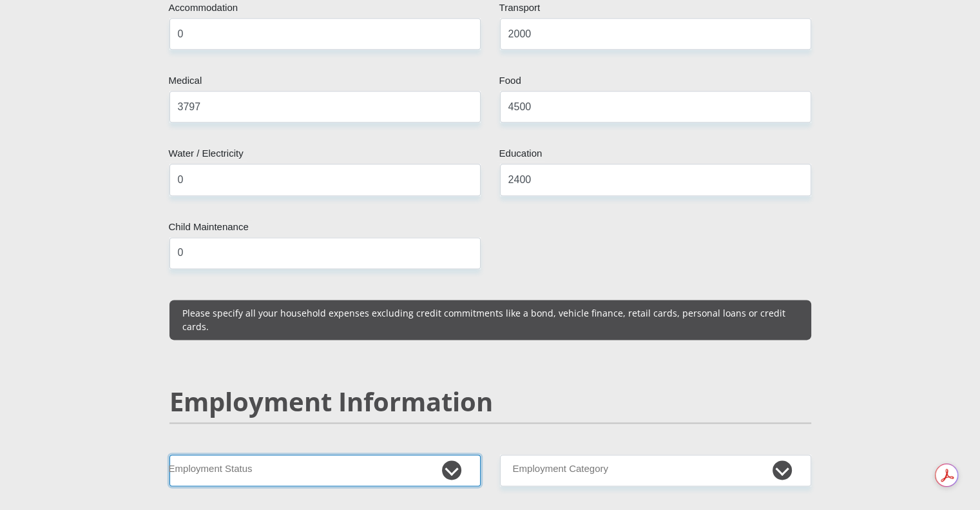
click at [353, 454] on select "Permanent/Full-time Part-time/Casual [DEMOGRAPHIC_DATA] Worker Self-Employed Ho…" at bounding box center [325, 470] width 311 height 32
select select "1"
click at [170, 454] on select "Permanent/Full-time Part-time/Casual [DEMOGRAPHIC_DATA] Worker Self-Employed Ho…" at bounding box center [325, 470] width 311 height 32
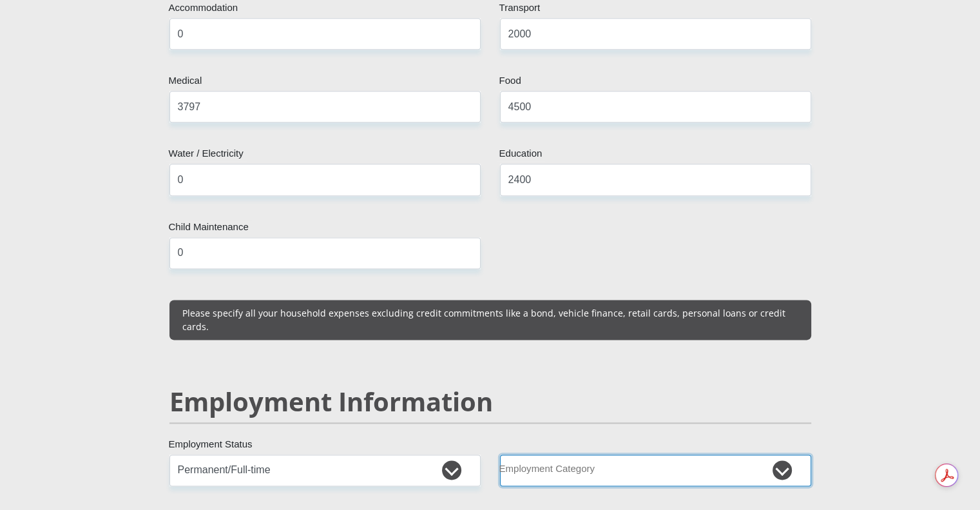
click at [608, 454] on select "AGRICULTURE ALCOHOL & TOBACCO CONSTRUCTION MATERIALS METALLURGY EQUIPMENT FOR R…" at bounding box center [655, 470] width 311 height 32
select select "14"
click at [500, 454] on select "AGRICULTURE ALCOHOL & TOBACCO CONSTRUCTION MATERIALS METALLURGY EQUIPMENT FOR R…" at bounding box center [655, 470] width 311 height 32
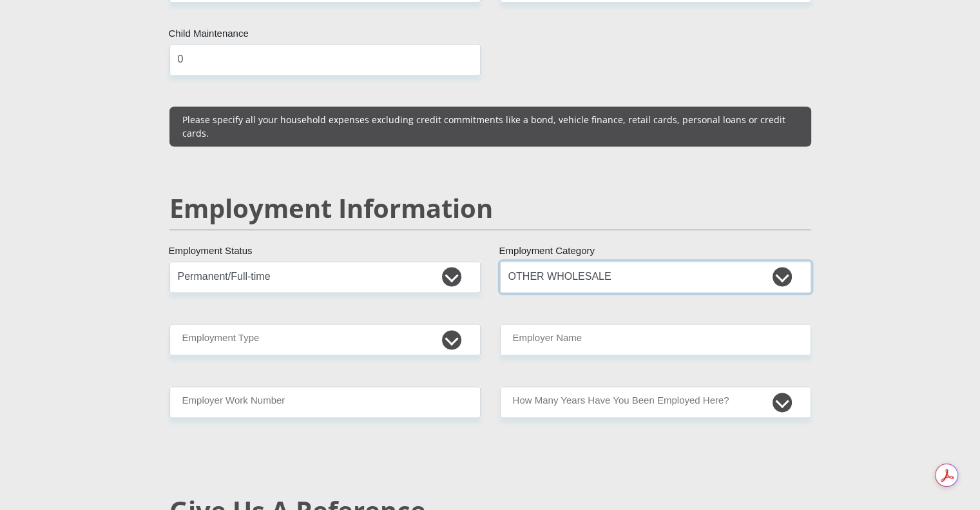
scroll to position [1873, 0]
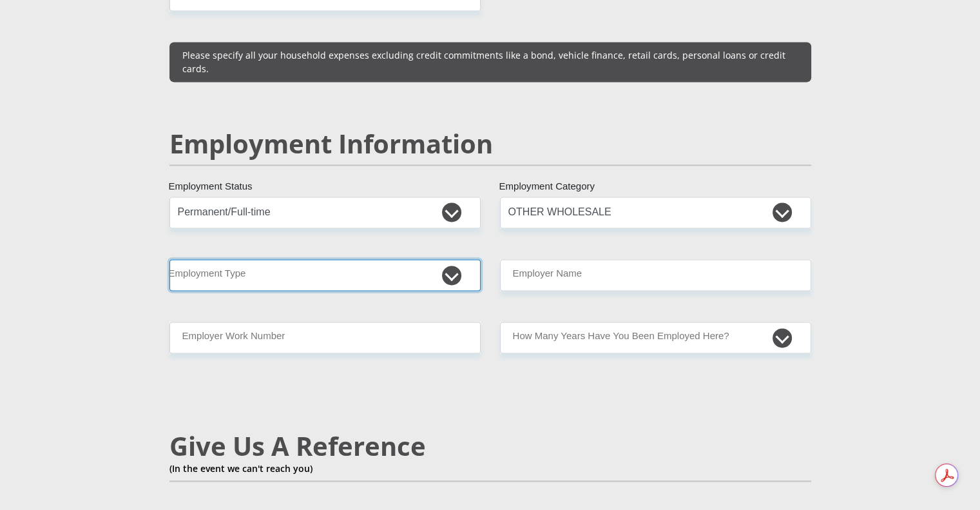
click at [286, 259] on select "College/Lecturer Craft Seller Creative Driver Executive Farmer Forces - Non Com…" at bounding box center [325, 275] width 311 height 32
select select "Sales"
click at [170, 259] on select "College/Lecturer Craft Seller Creative Driver Executive Farmer Forces - Non Com…" at bounding box center [325, 275] width 311 height 32
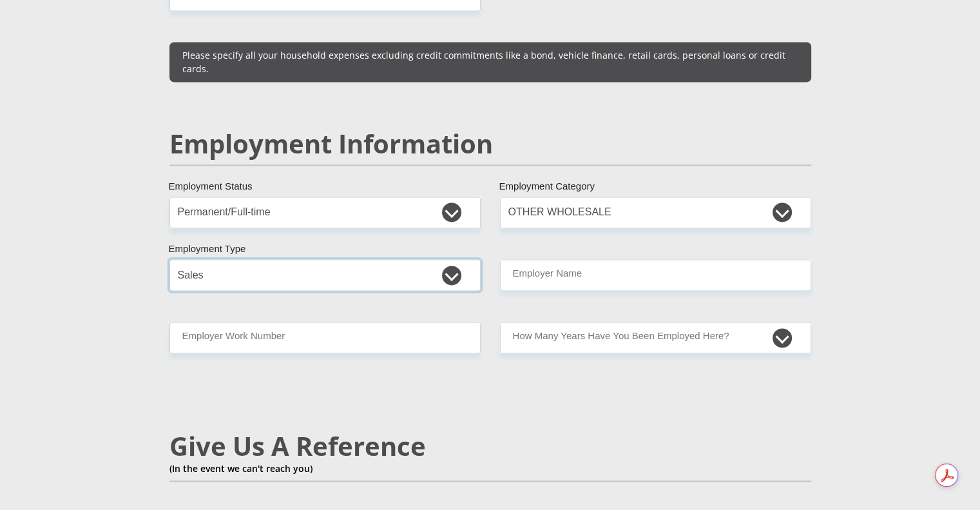
click at [273, 259] on select "College/Lecturer Craft Seller Creative Driver Executive Farmer Forces - Non Com…" at bounding box center [325, 275] width 311 height 32
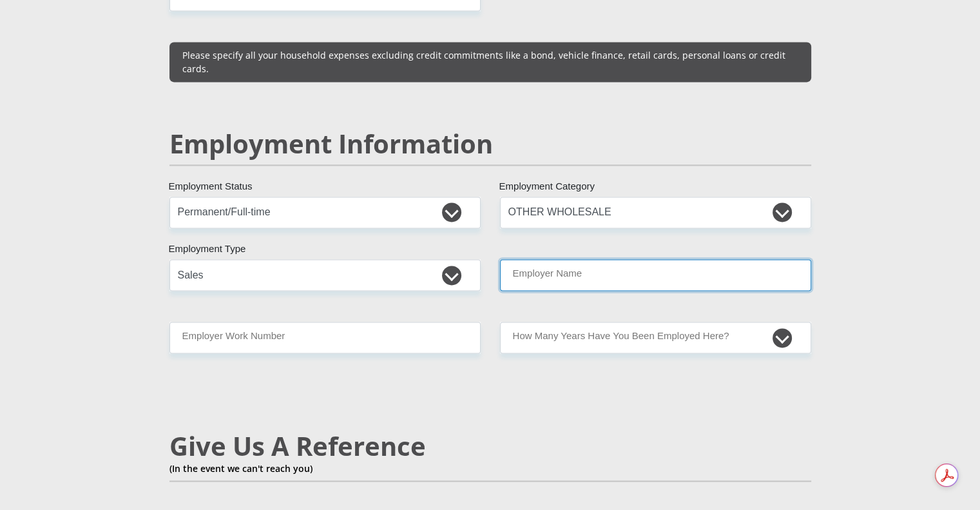
click at [601, 259] on input "Employer Name" at bounding box center [655, 275] width 311 height 32
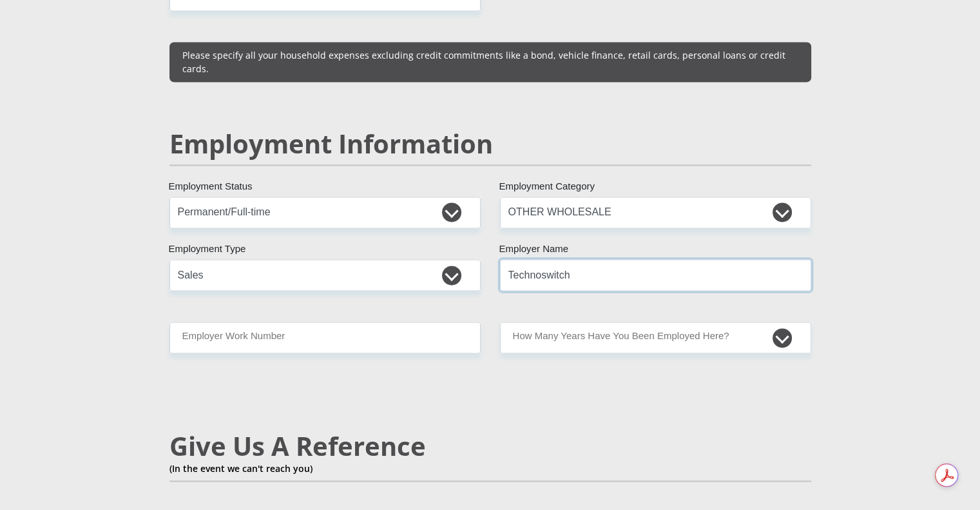
type input "Technoswitch"
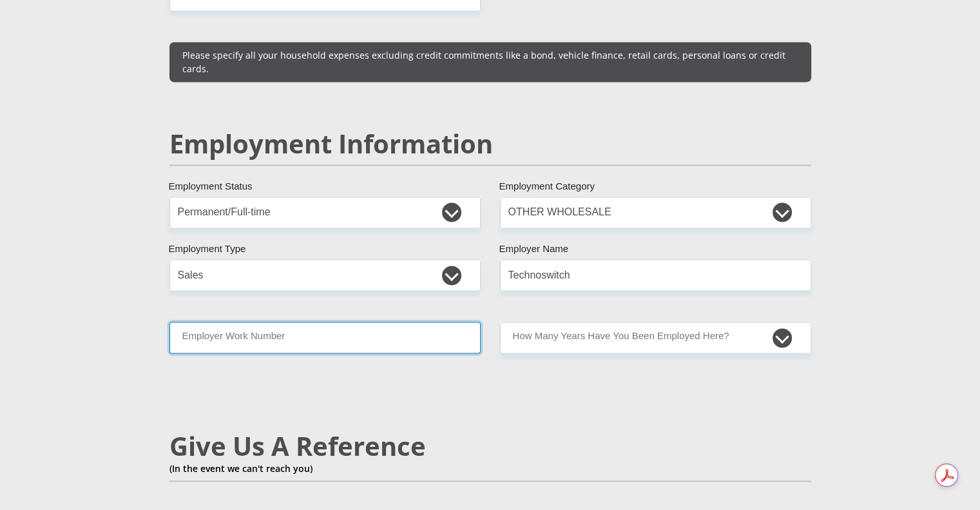
click at [394, 322] on input "Employer Work Number" at bounding box center [325, 338] width 311 height 32
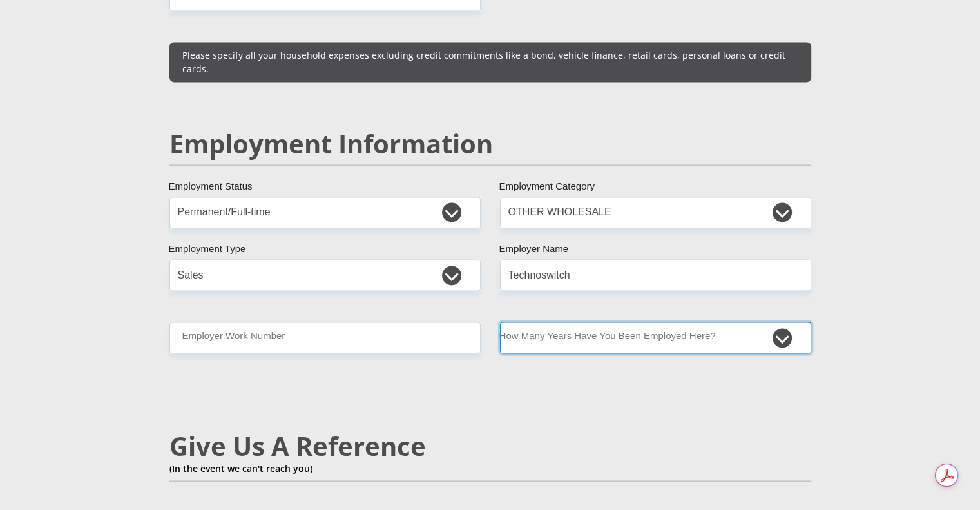
click at [534, 322] on select "less than 1 year 1-3 years 3-5 years 5+ years" at bounding box center [655, 338] width 311 height 32
select select "48"
click at [500, 322] on select "less than 1 year 1-3 years 3-5 years 5+ years" at bounding box center [655, 338] width 311 height 32
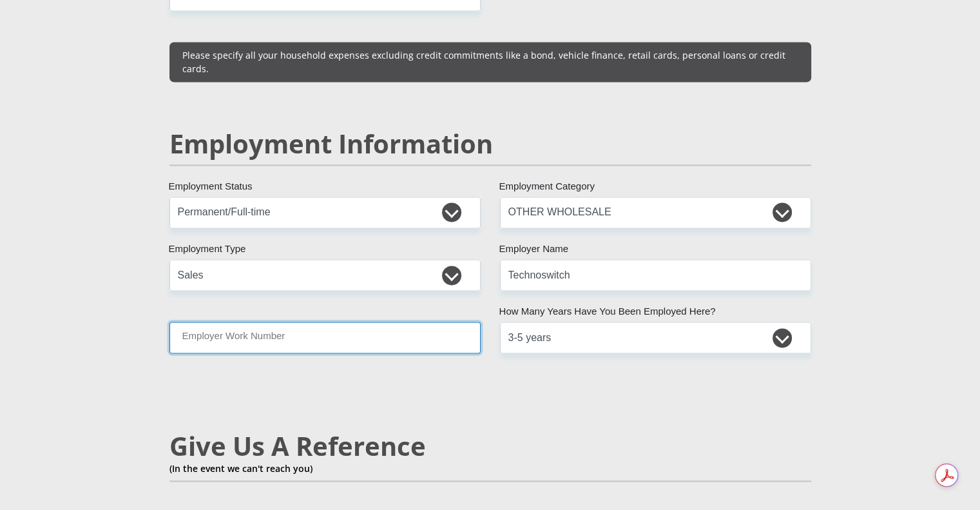
click at [348, 322] on input "Employer Work Number" at bounding box center [325, 338] width 311 height 32
click at [387, 373] on div "Mr Ms Mrs Dr [PERSON_NAME] Title [PERSON_NAME] First Name LeeHillier Surname 77…" at bounding box center [490, 183] width 661 height 3677
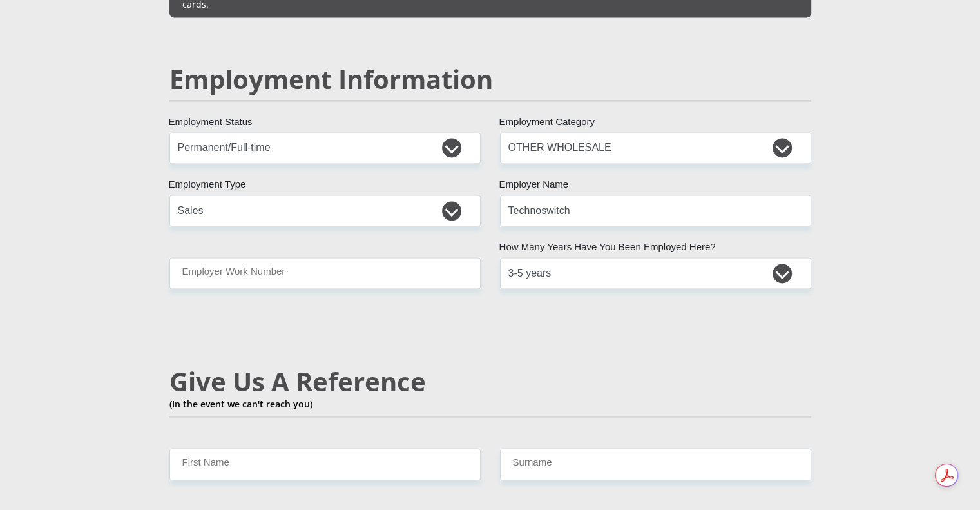
scroll to position [2002, 0]
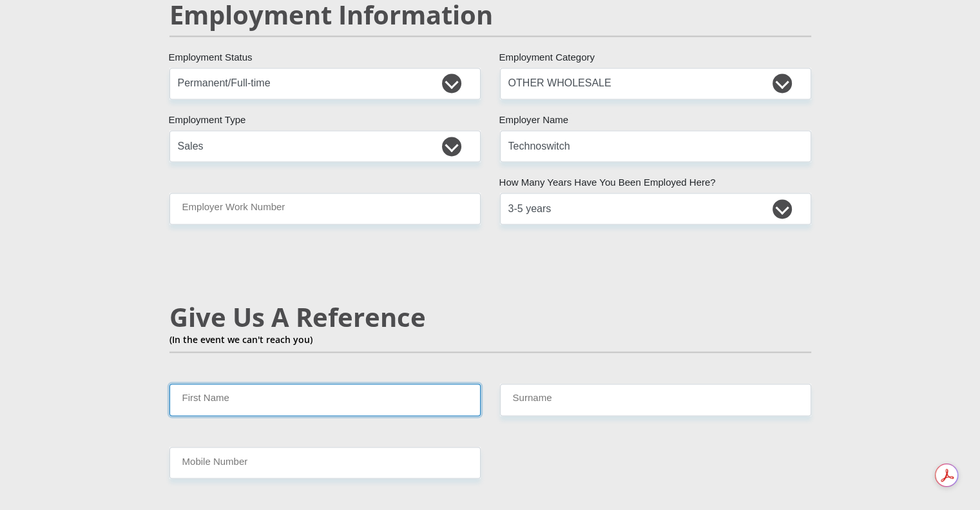
click at [364, 384] on input "First Name" at bounding box center [325, 400] width 311 height 32
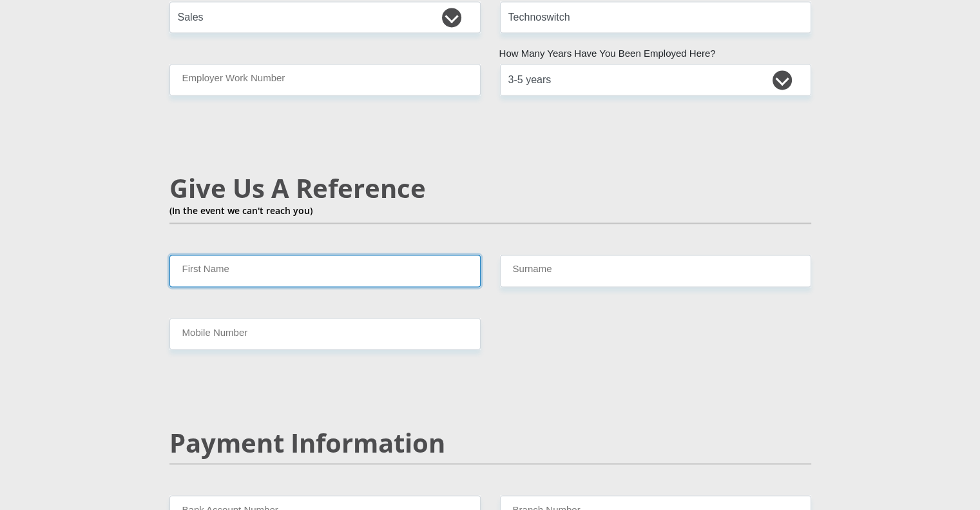
scroll to position [2195, 0]
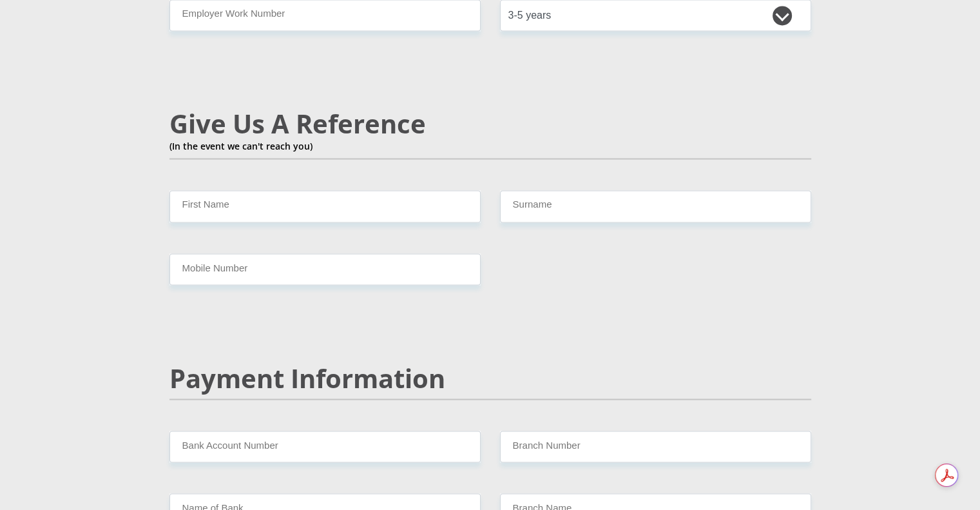
click at [356, 431] on input "Bank Account Number" at bounding box center [325, 447] width 311 height 32
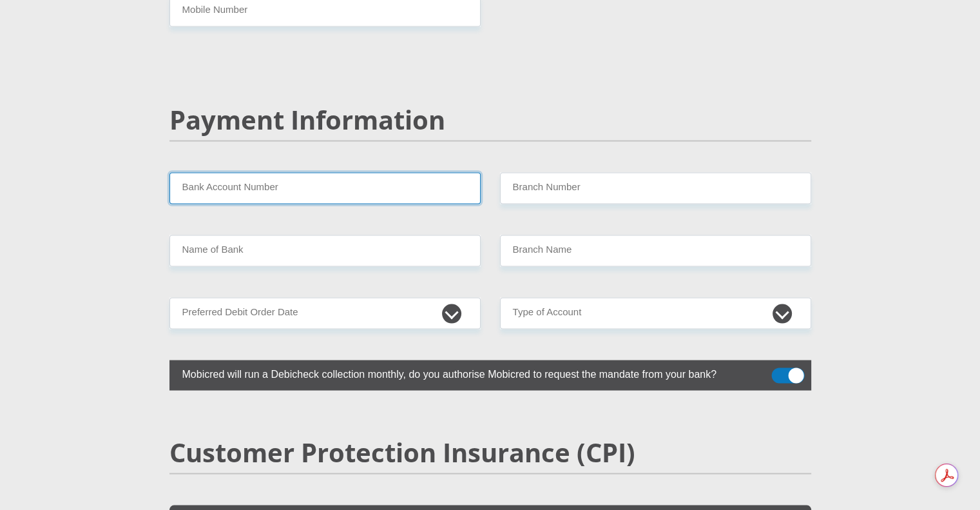
scroll to position [2582, 0]
